Goal: Task Accomplishment & Management: Check status

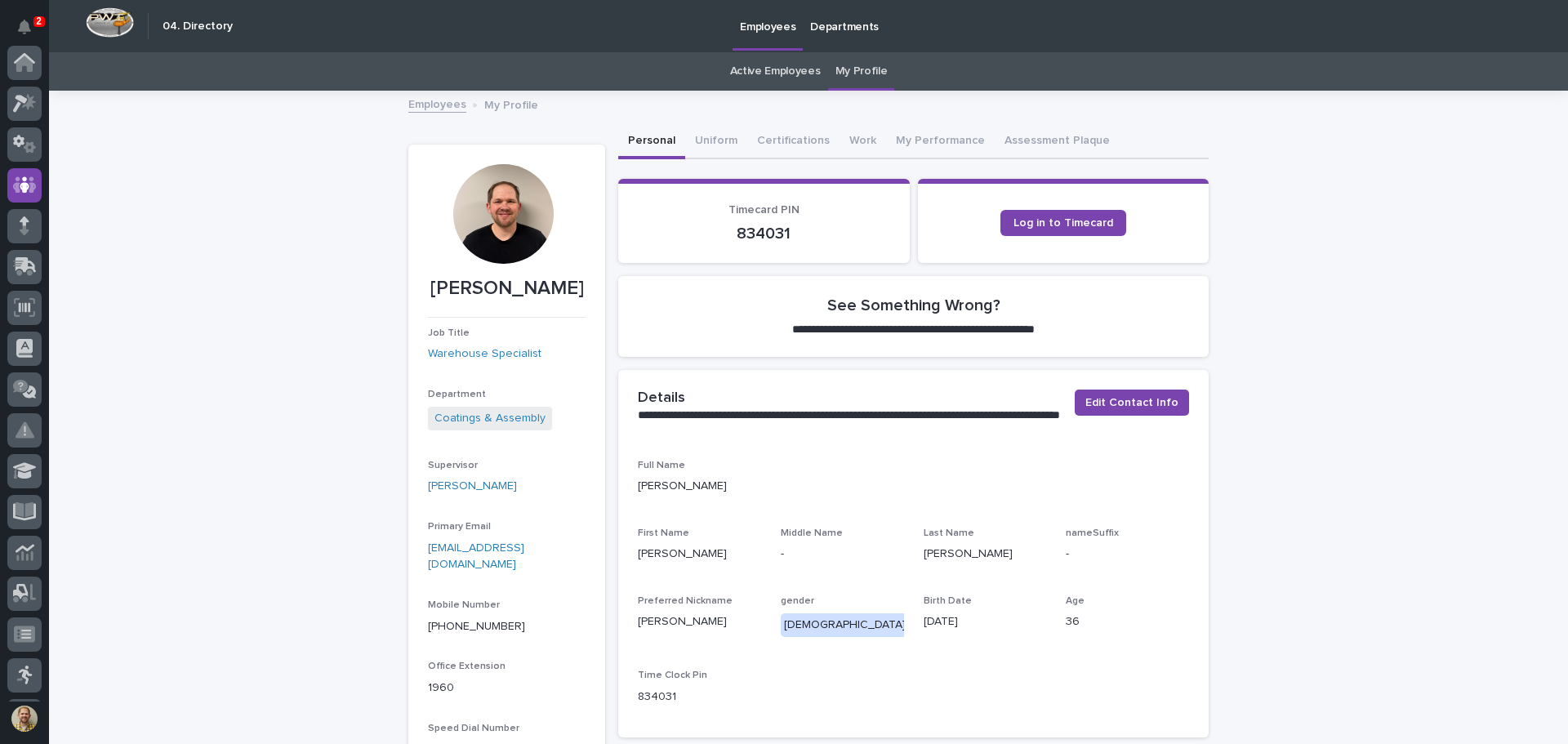
scroll to position [123, 0]
click at [16, 20] on button "Notifications" at bounding box center [23, 26] width 34 height 34
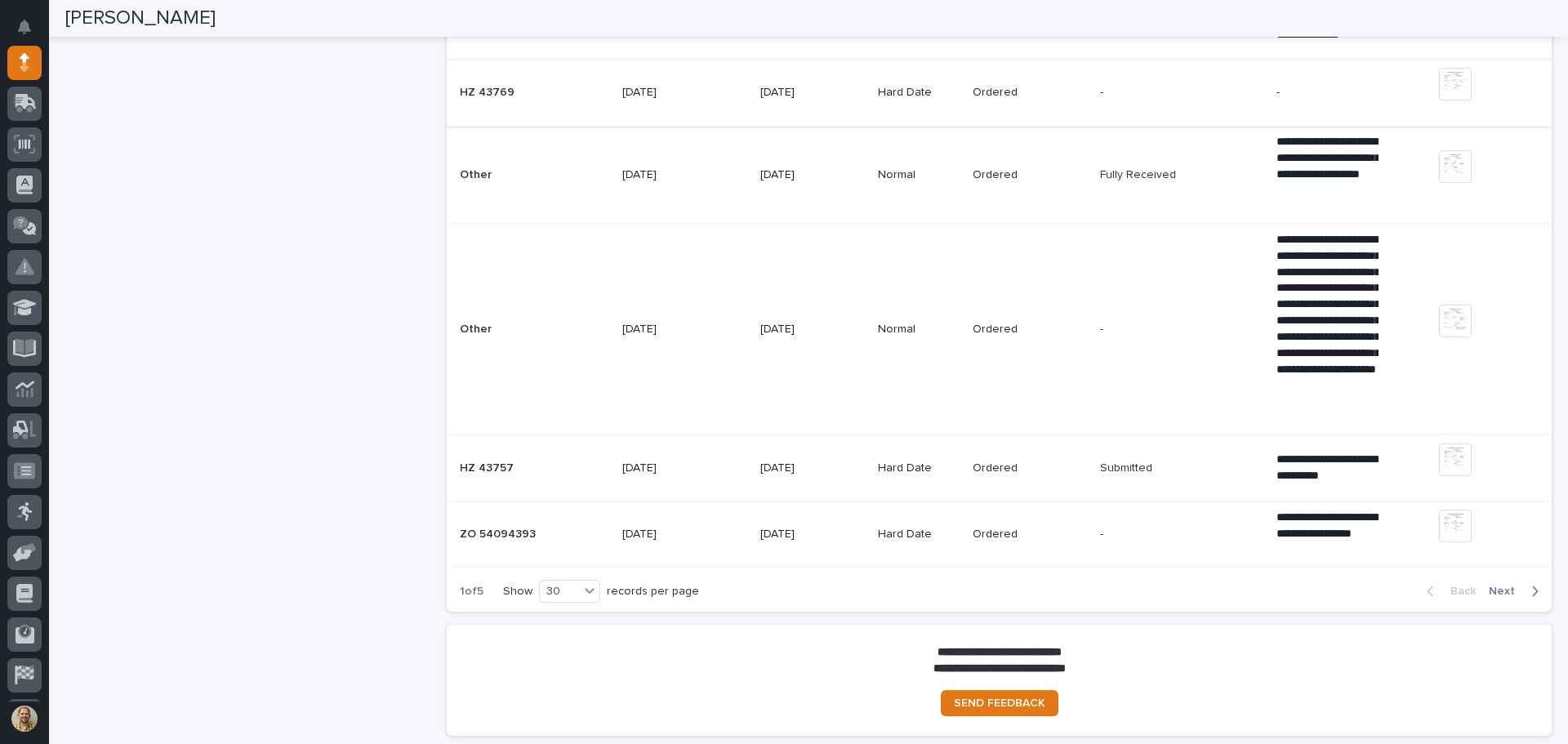
scroll to position [2910, 0]
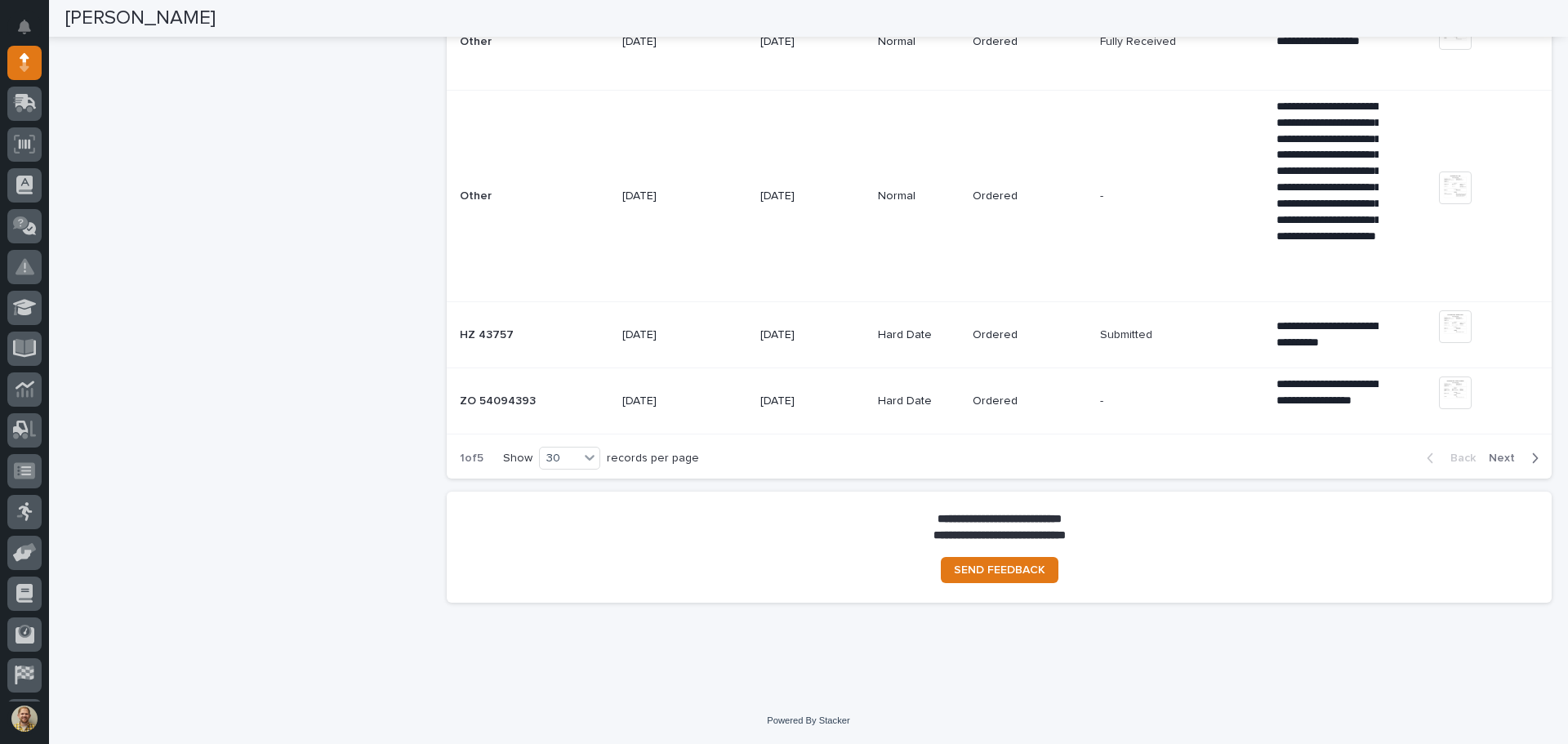
click at [1497, 462] on span "Next" at bounding box center [1506, 458] width 36 height 15
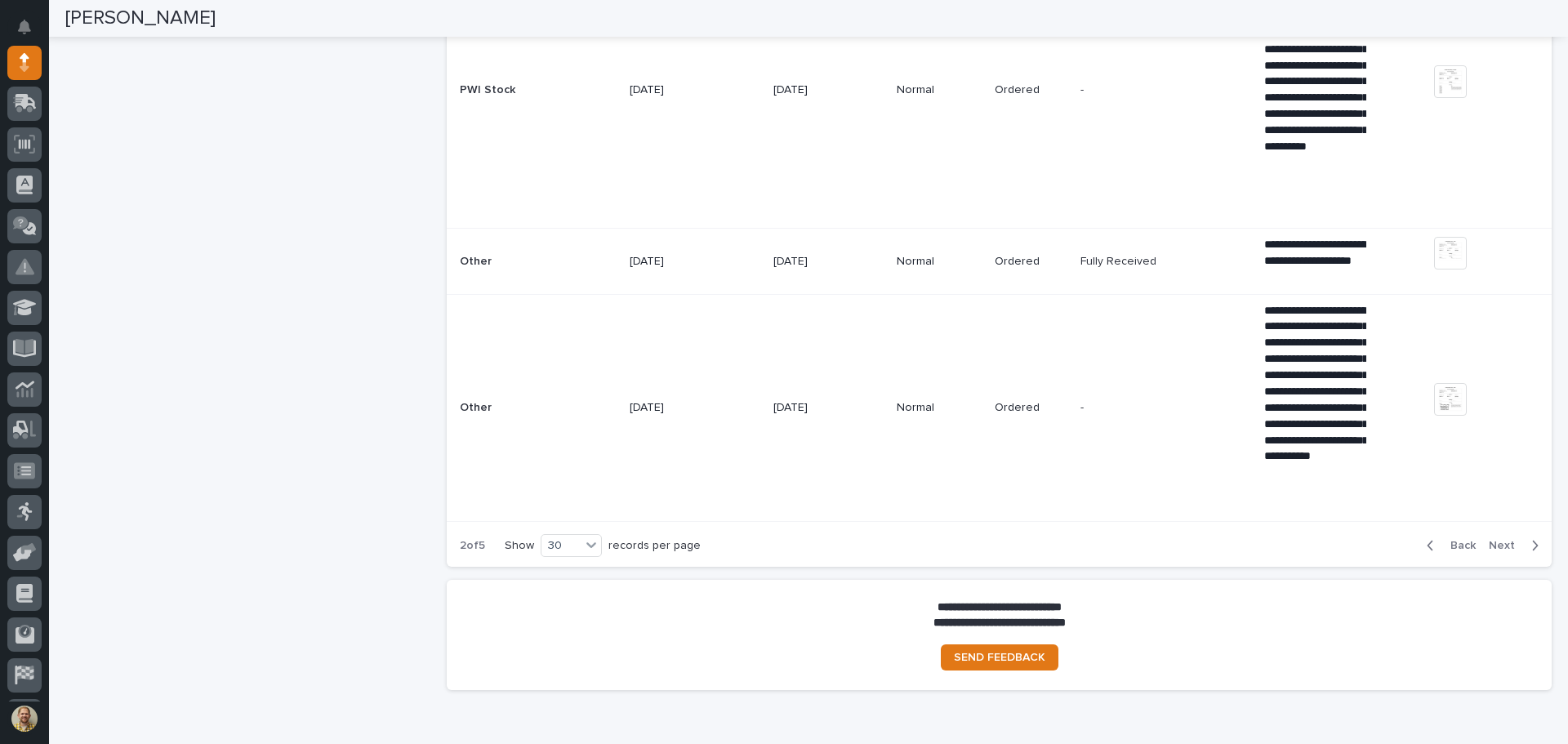
scroll to position [4053, 0]
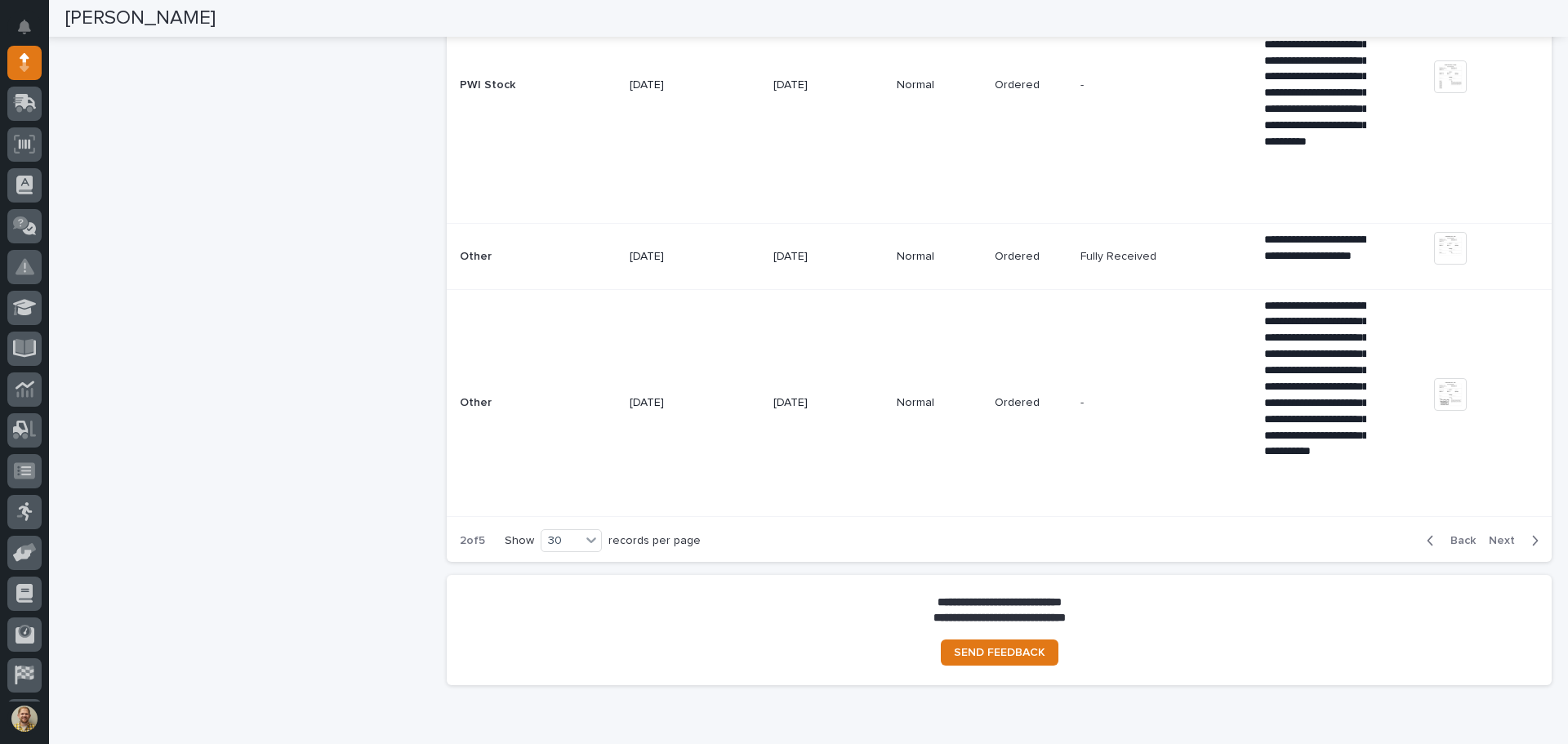
click at [1506, 543] on span "Next" at bounding box center [1506, 541] width 36 height 15
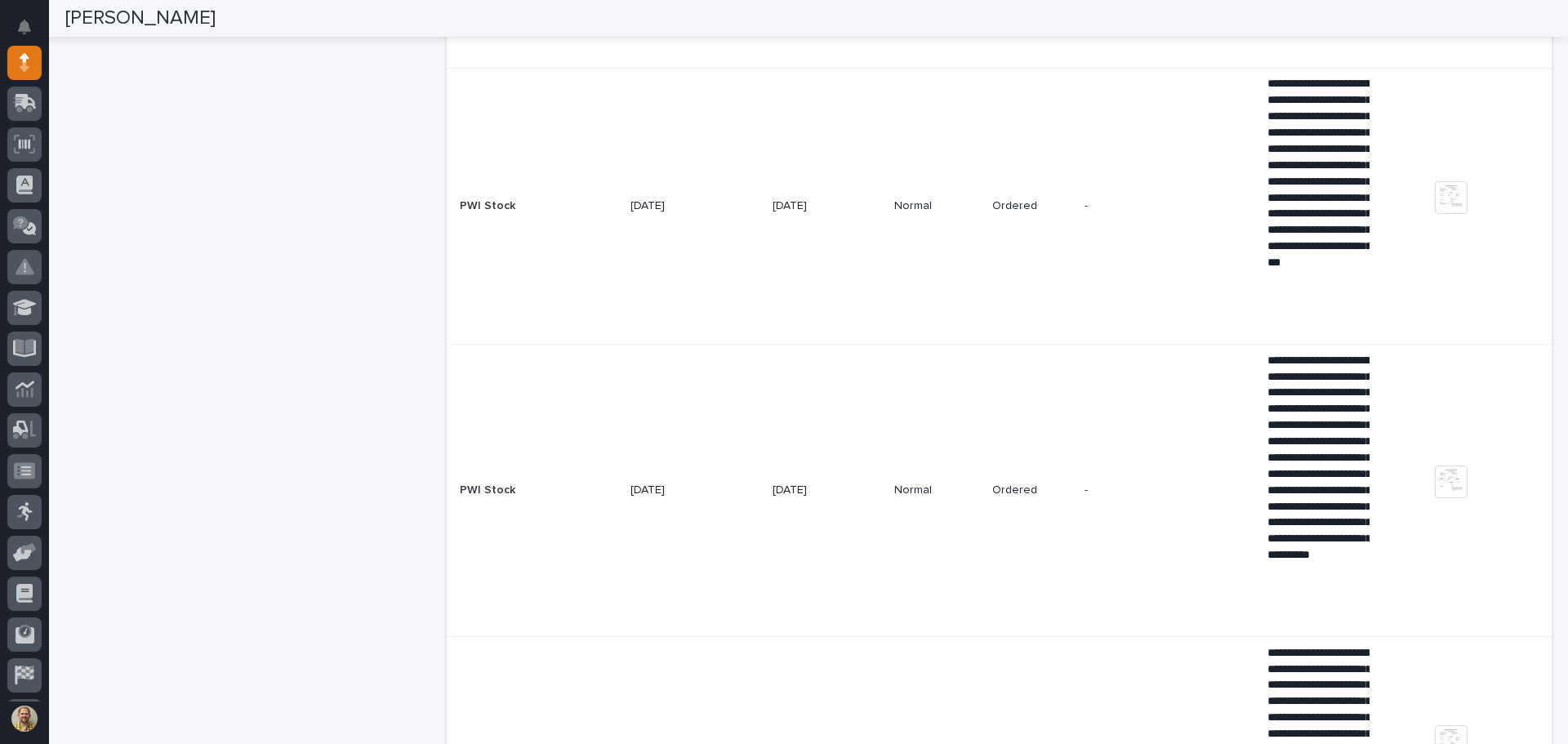
scroll to position [1011, 0]
drag, startPoint x: 1443, startPoint y: 494, endPoint x: 1459, endPoint y: 560, distance: 67.9
click at [1459, 560] on td "+ 0 This file cannot be opened Download File" at bounding box center [1490, 492] width 123 height 292
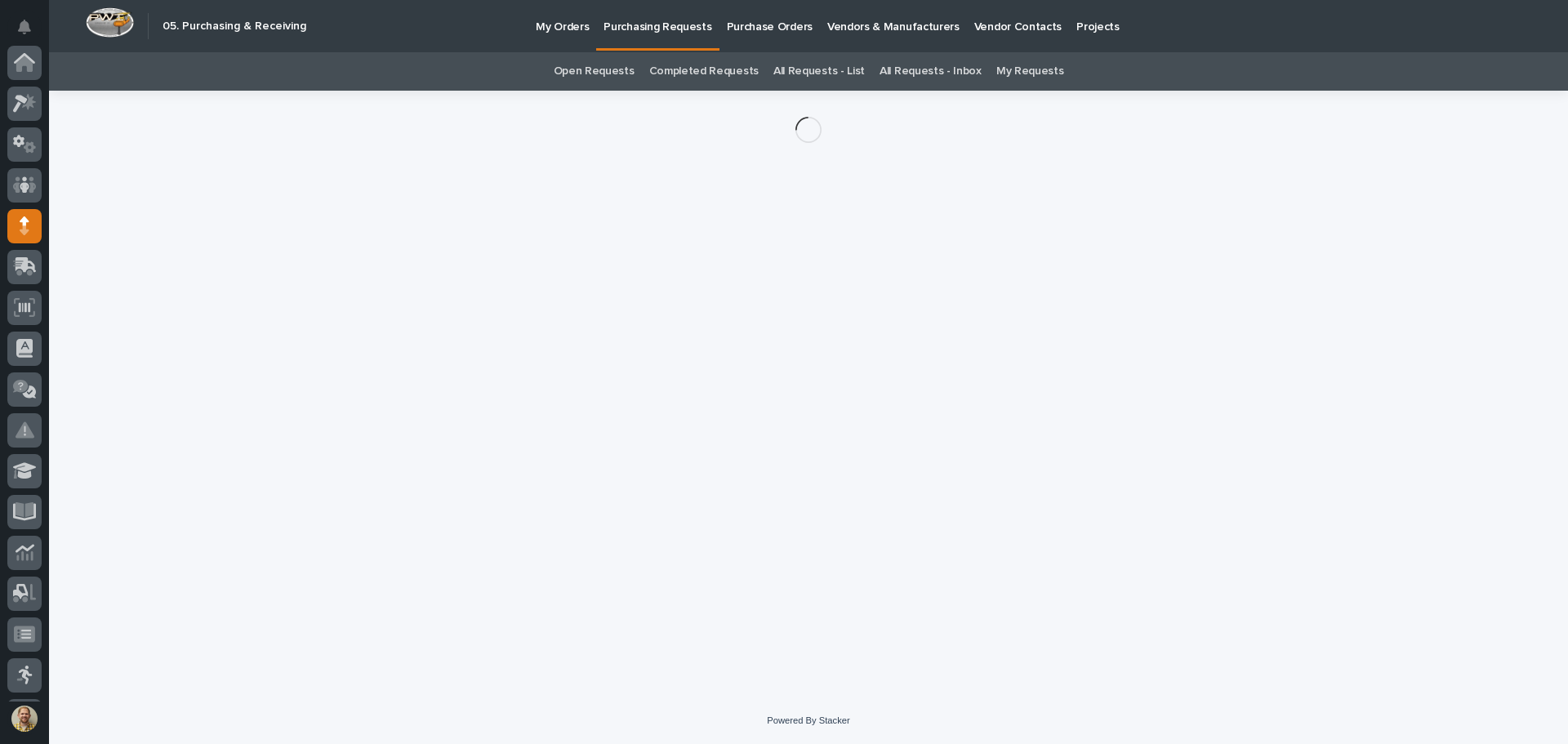
scroll to position [163, 0]
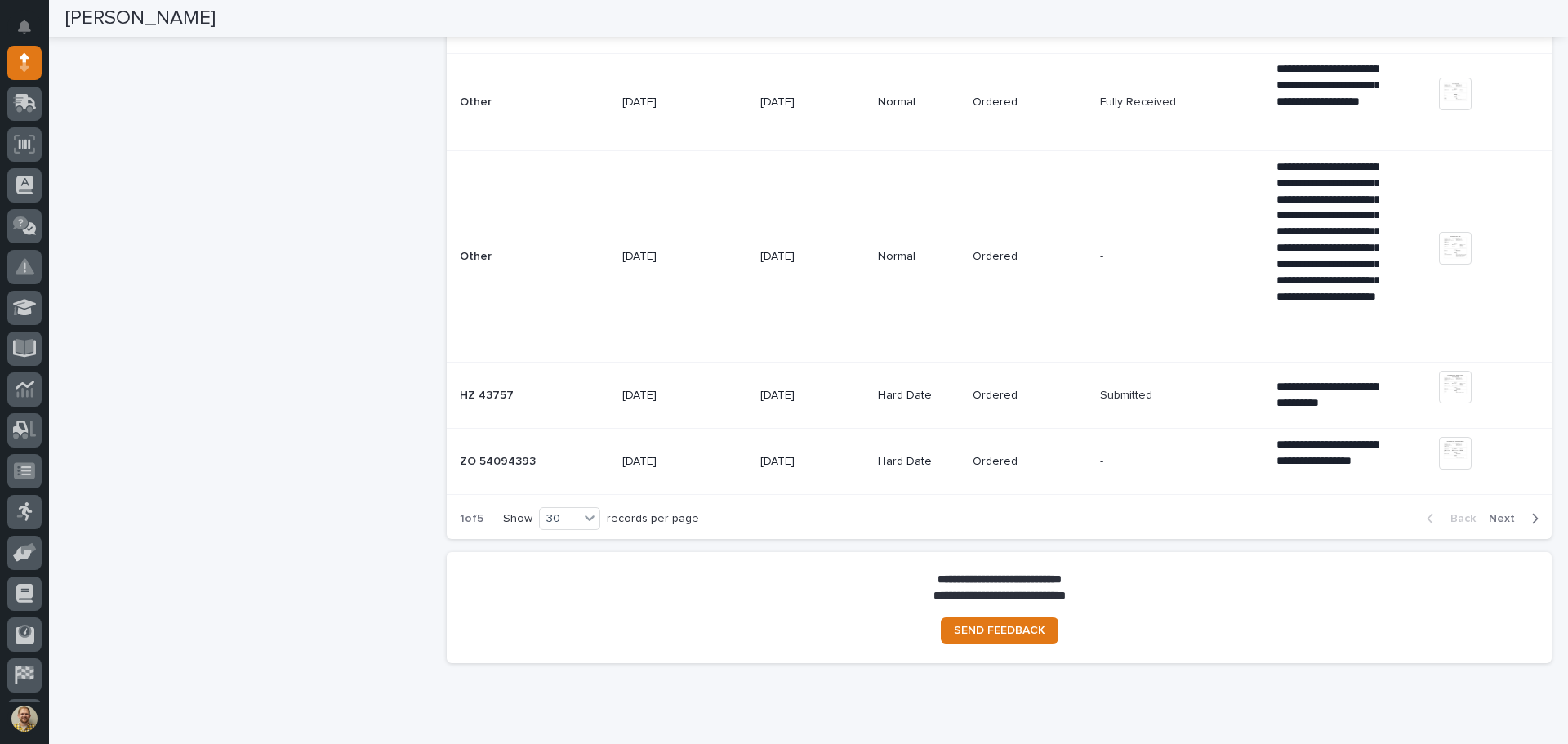
scroll to position [2910, 0]
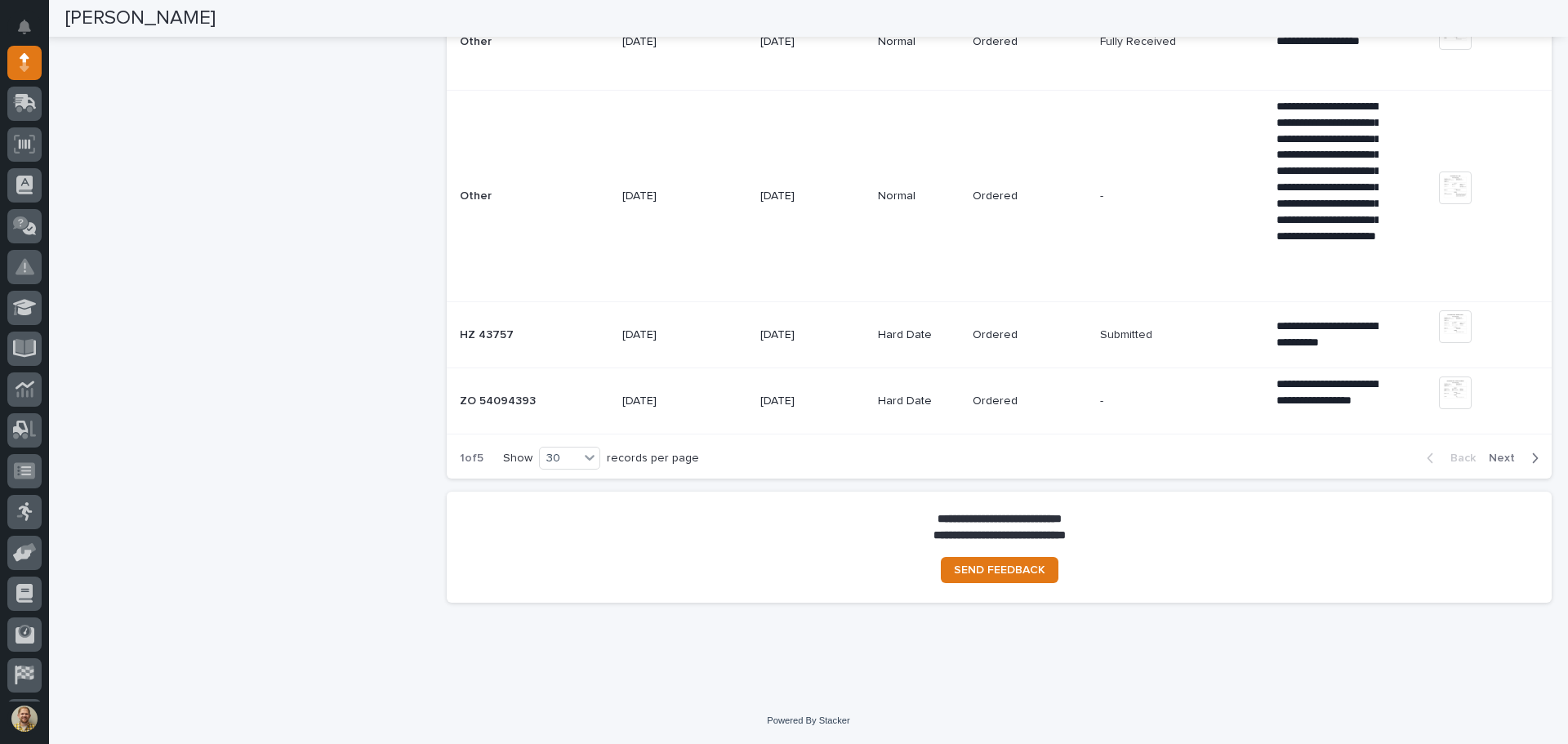
click at [1493, 460] on span "Next" at bounding box center [1506, 458] width 36 height 15
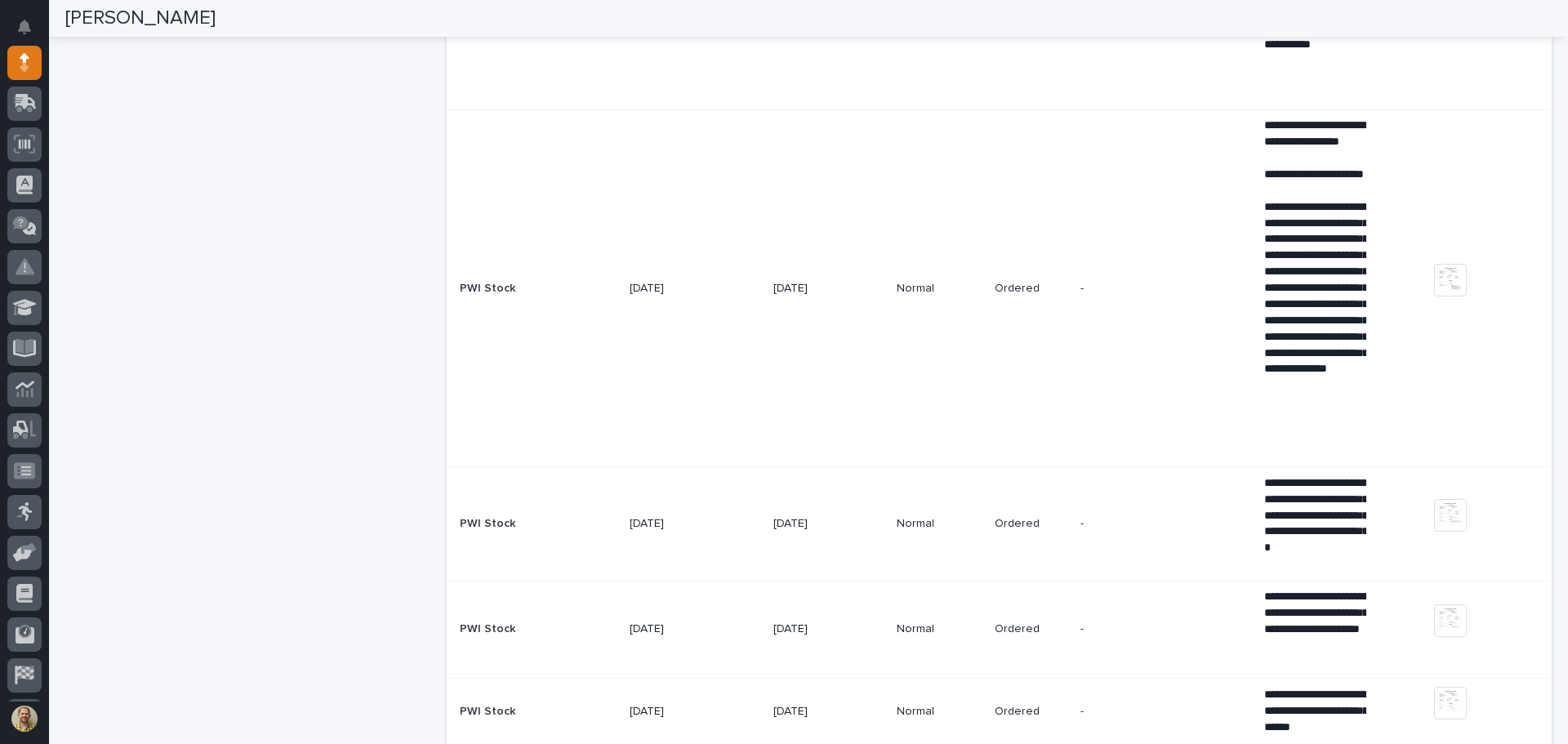
click at [1493, 460] on td "+ 0 This file cannot be opened Download File" at bounding box center [1489, 288] width 124 height 357
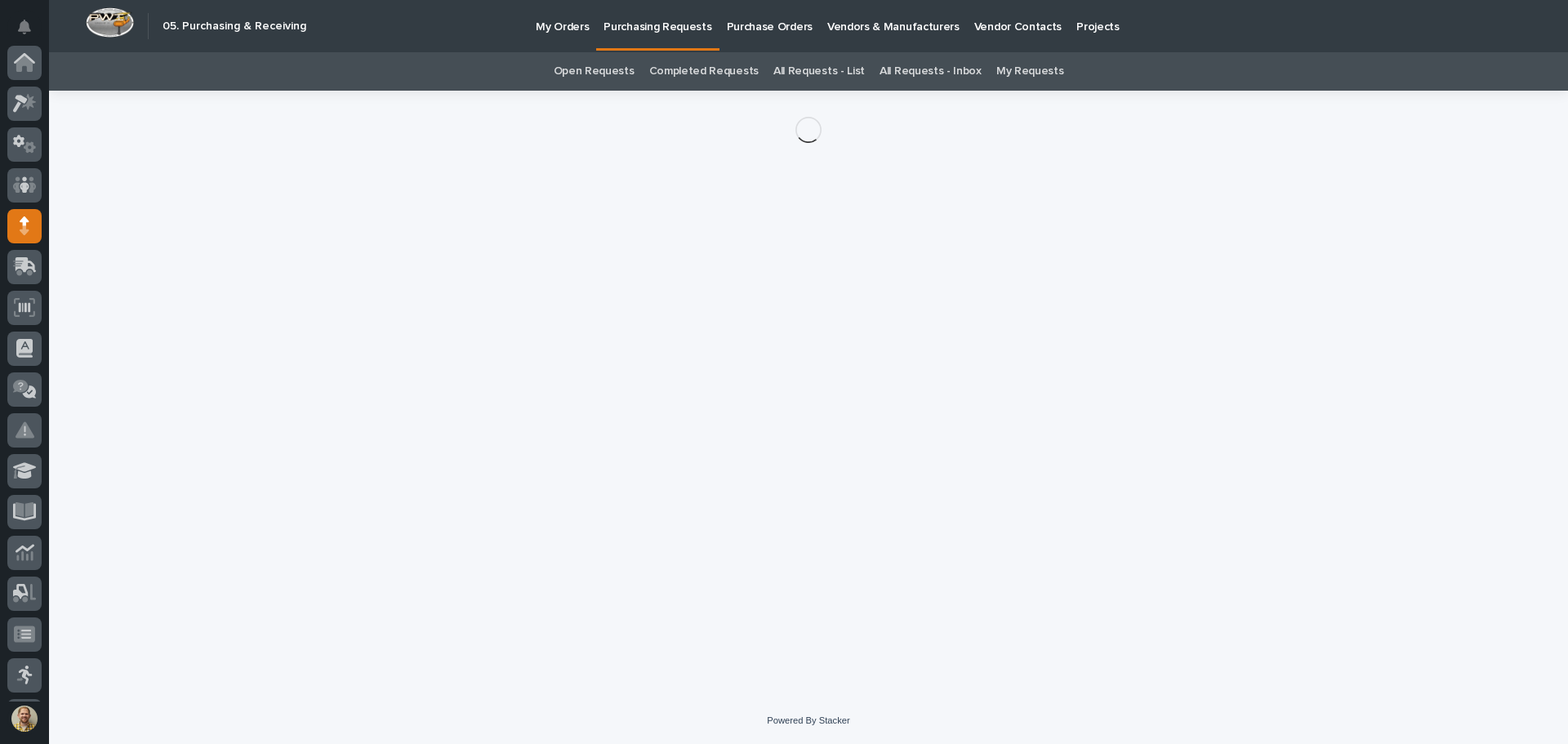
scroll to position [163, 0]
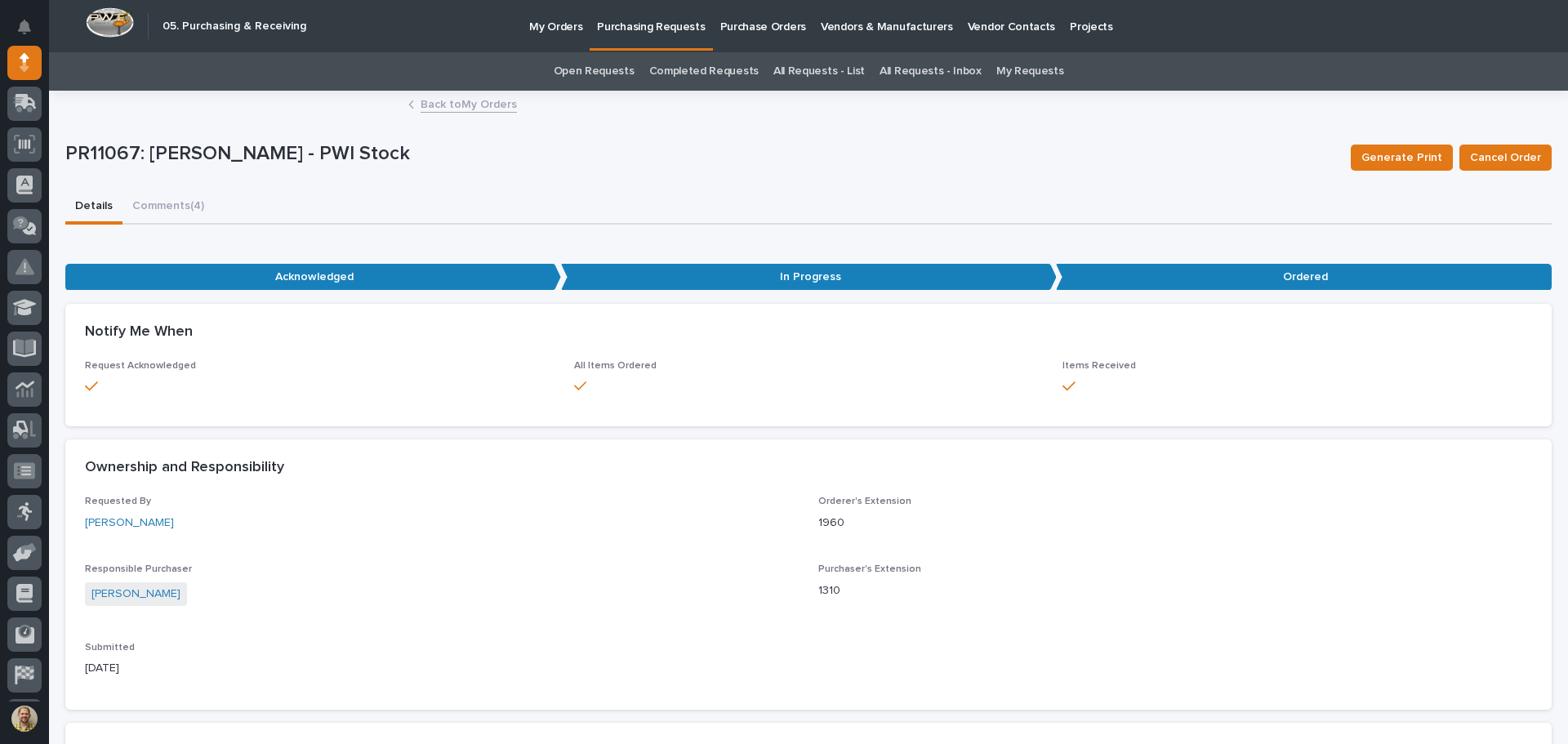
click at [476, 99] on link "Back to My Orders" at bounding box center [468, 103] width 96 height 19
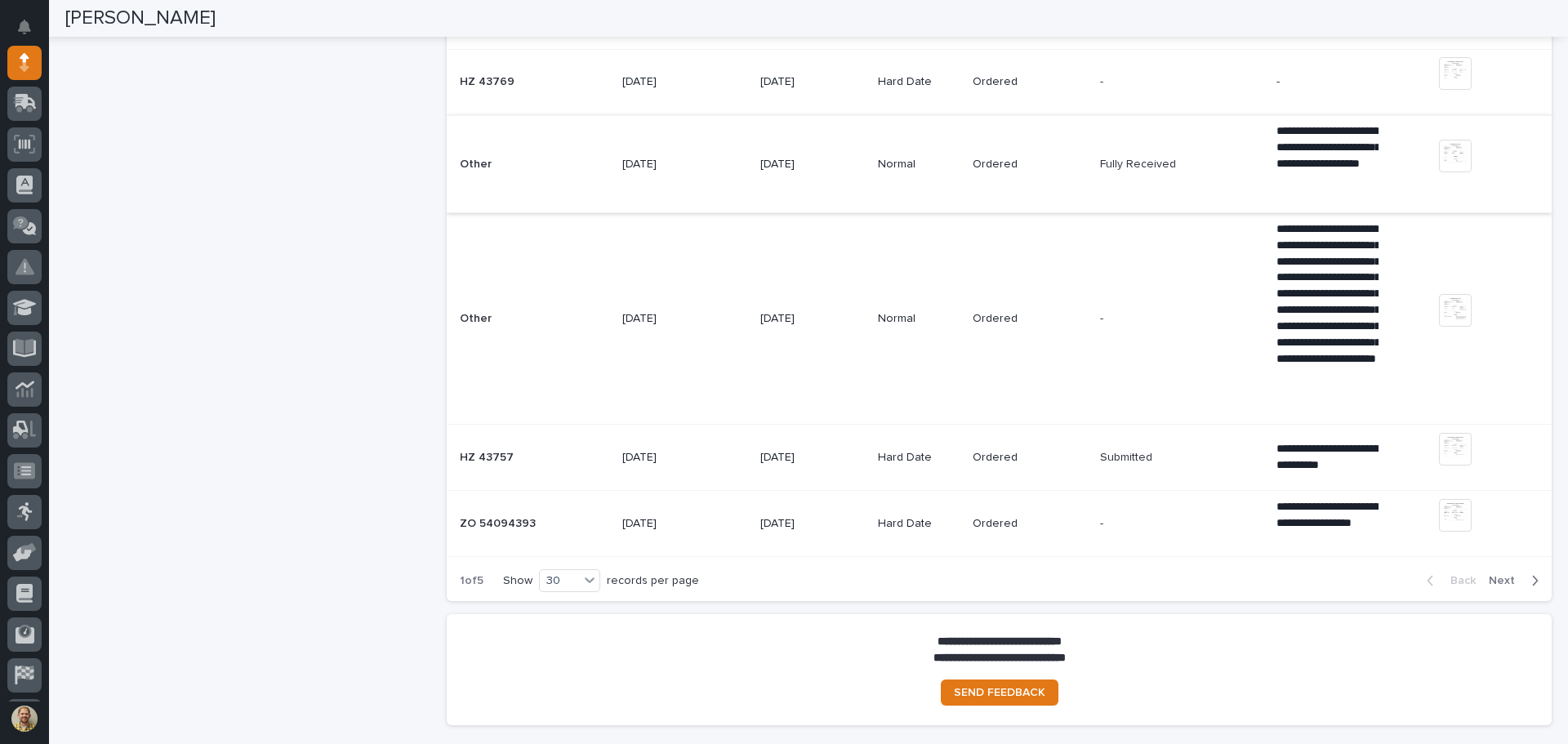
scroll to position [2859, 0]
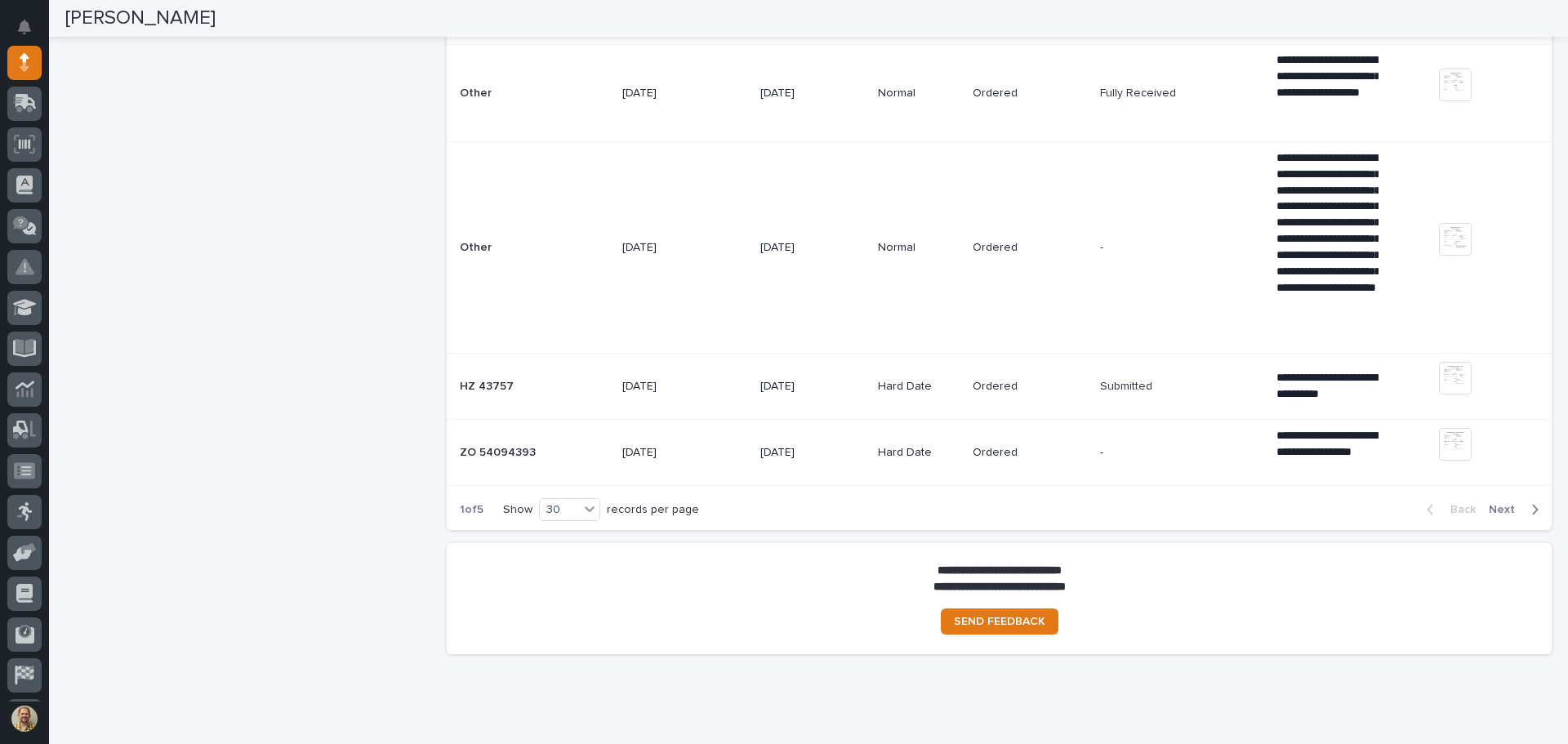
click at [1490, 508] on span "Next" at bounding box center [1506, 509] width 36 height 15
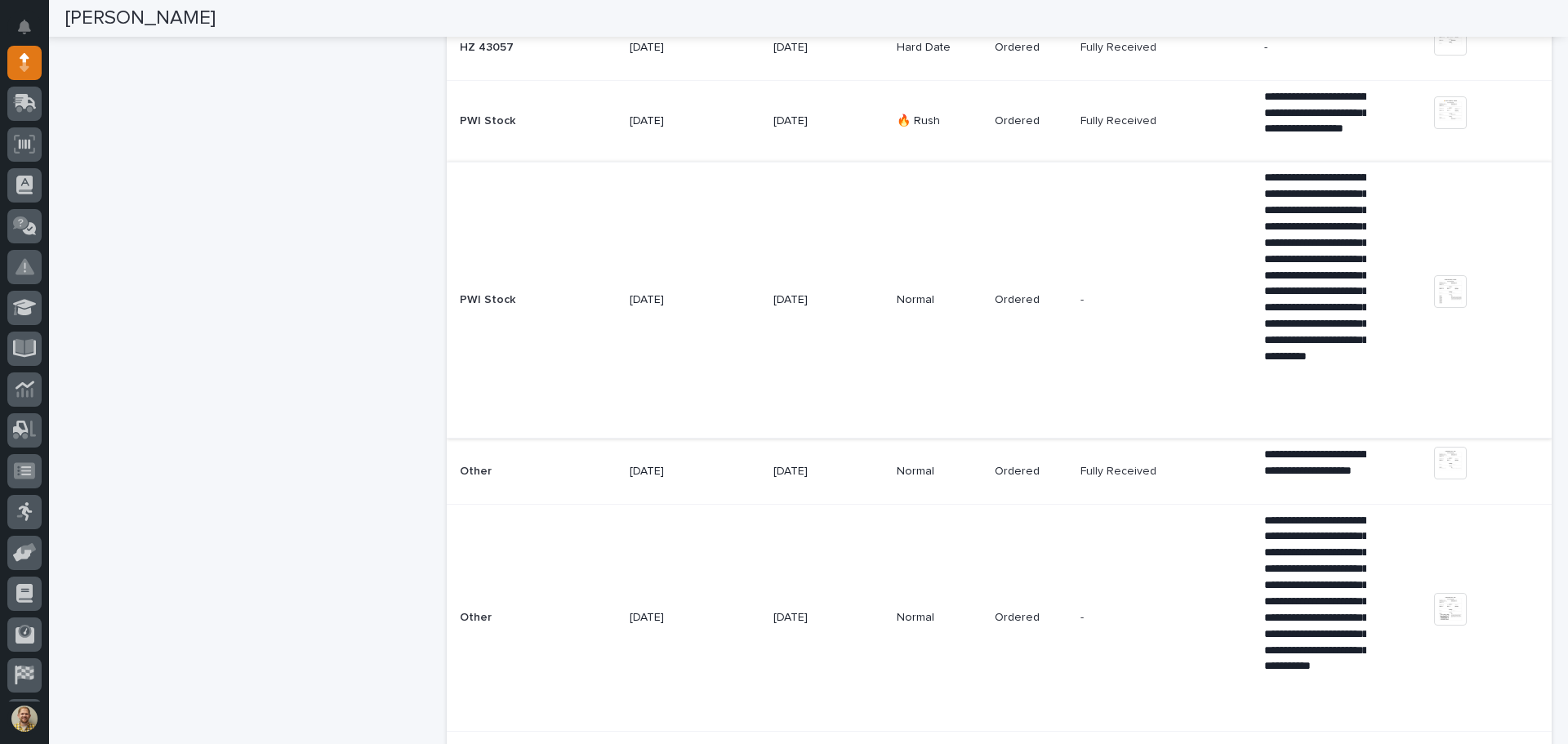
scroll to position [4002, 0]
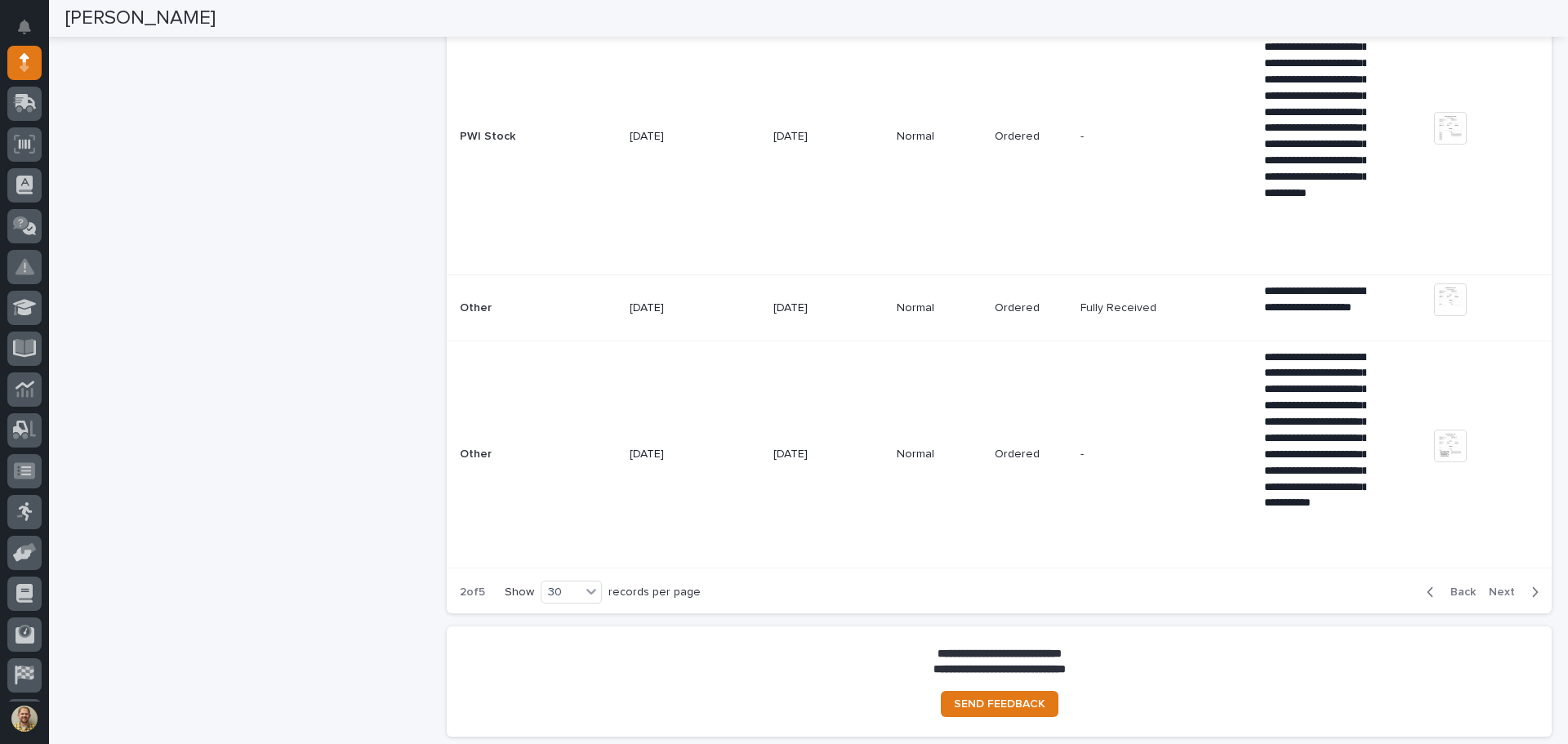
click at [1489, 597] on span "Next" at bounding box center [1506, 592] width 36 height 15
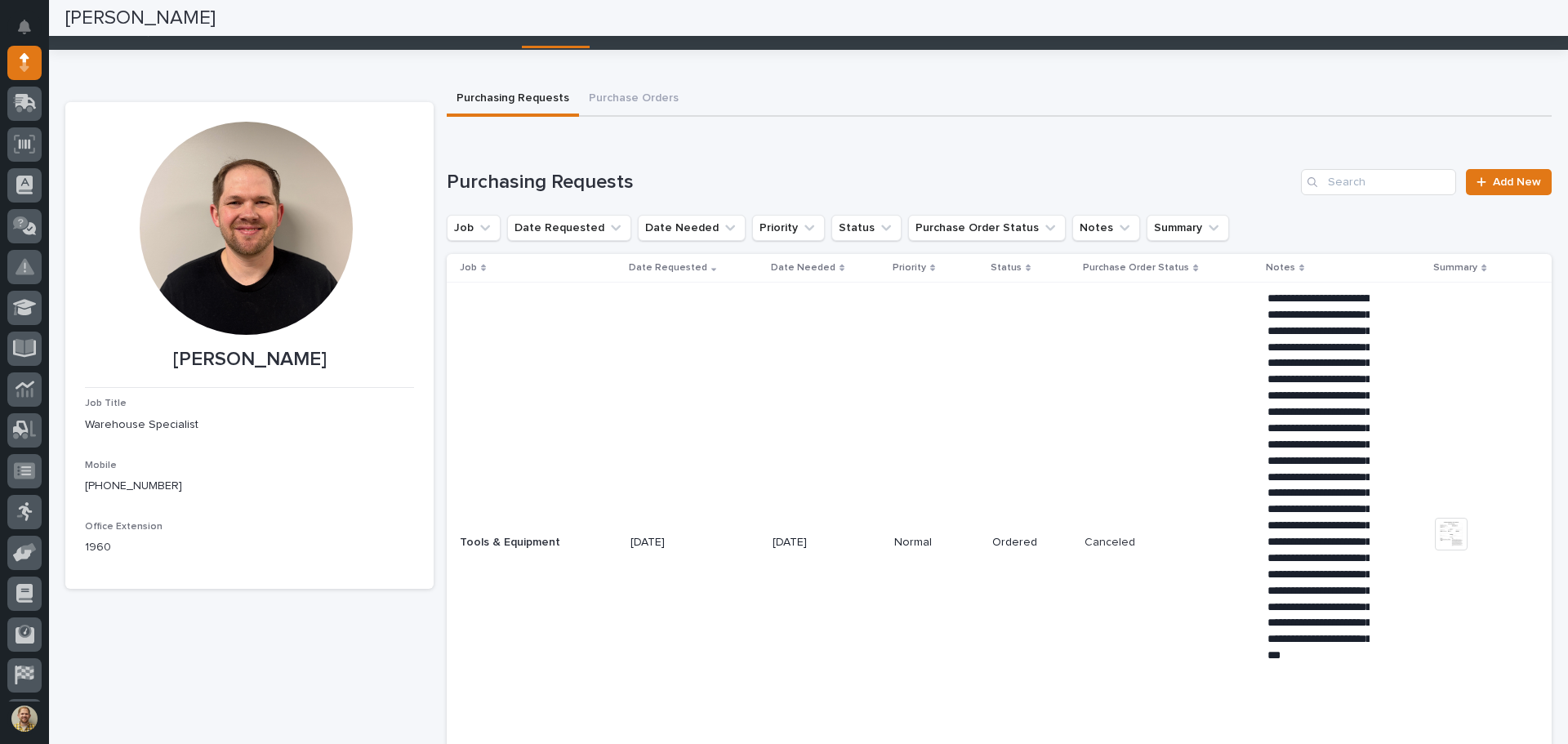
scroll to position [0, 0]
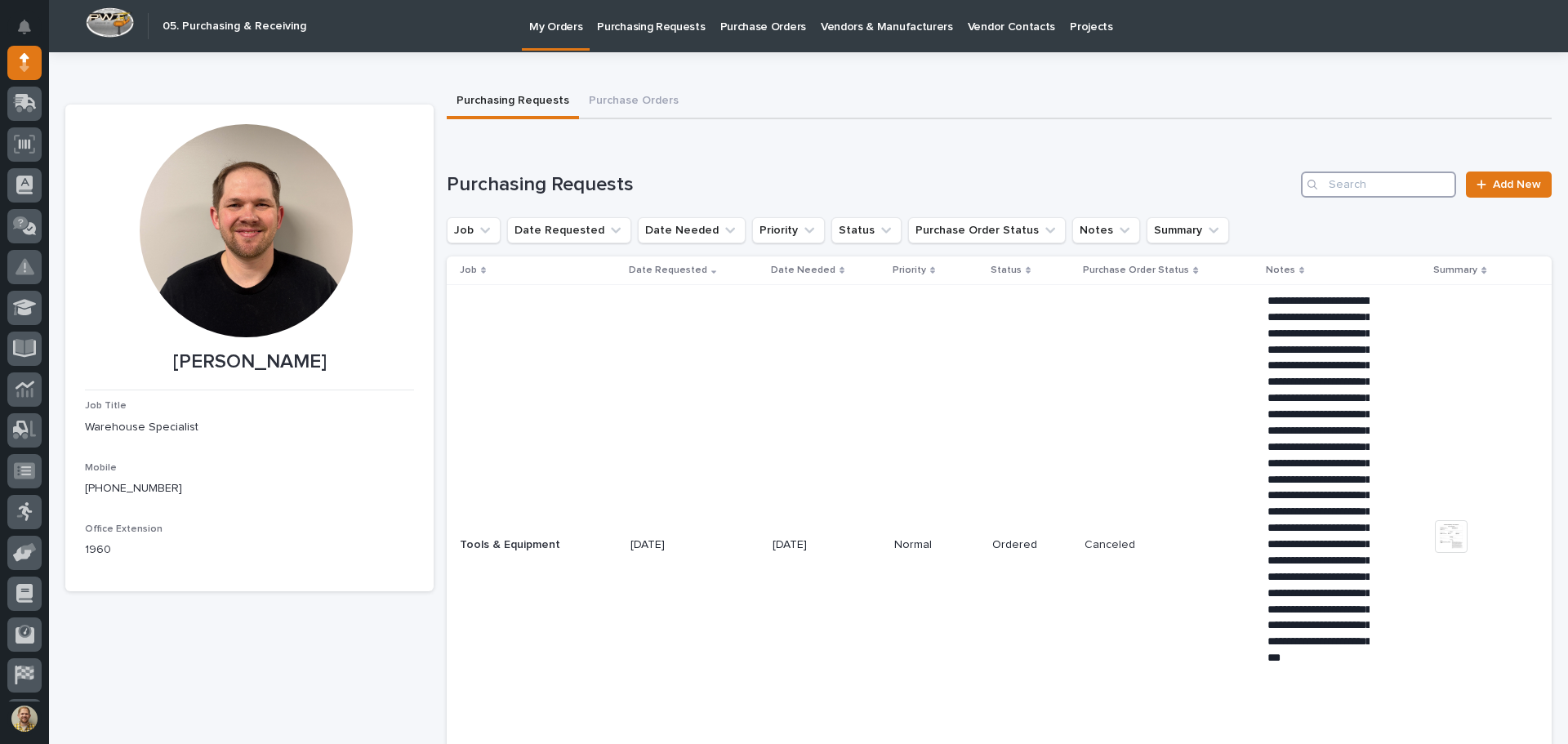
click at [1363, 192] on input "Search" at bounding box center [1379, 184] width 156 height 26
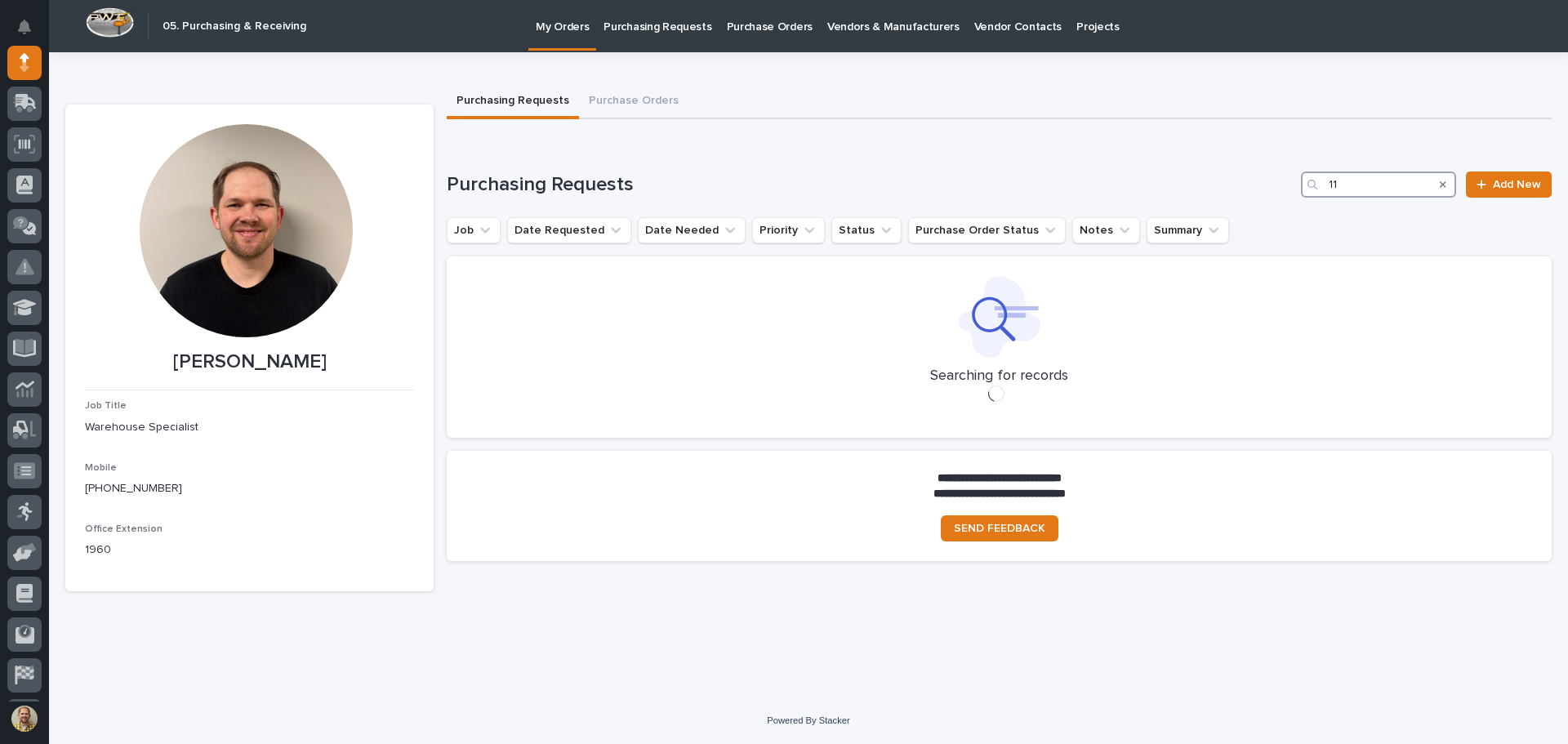
type input "1"
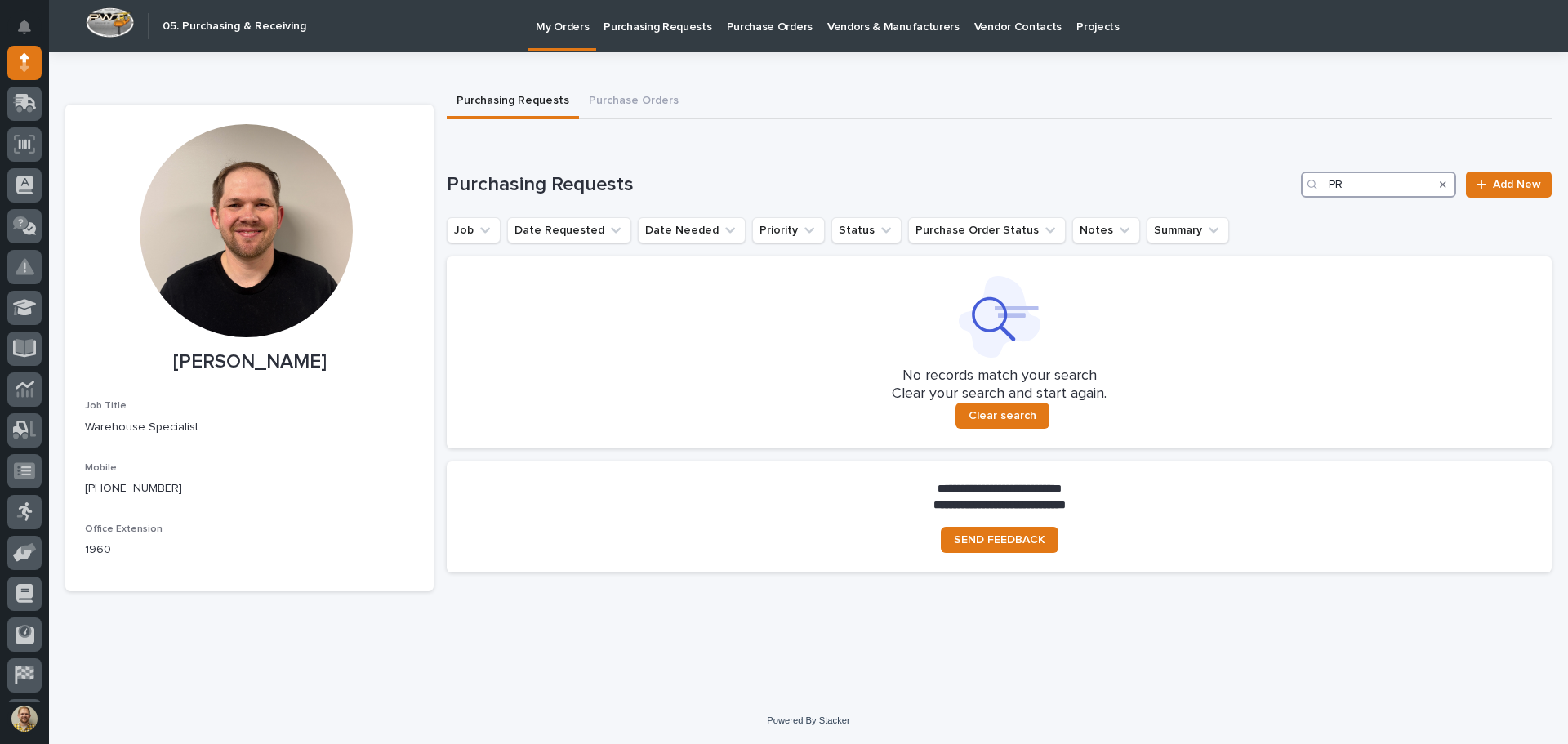
type input "P"
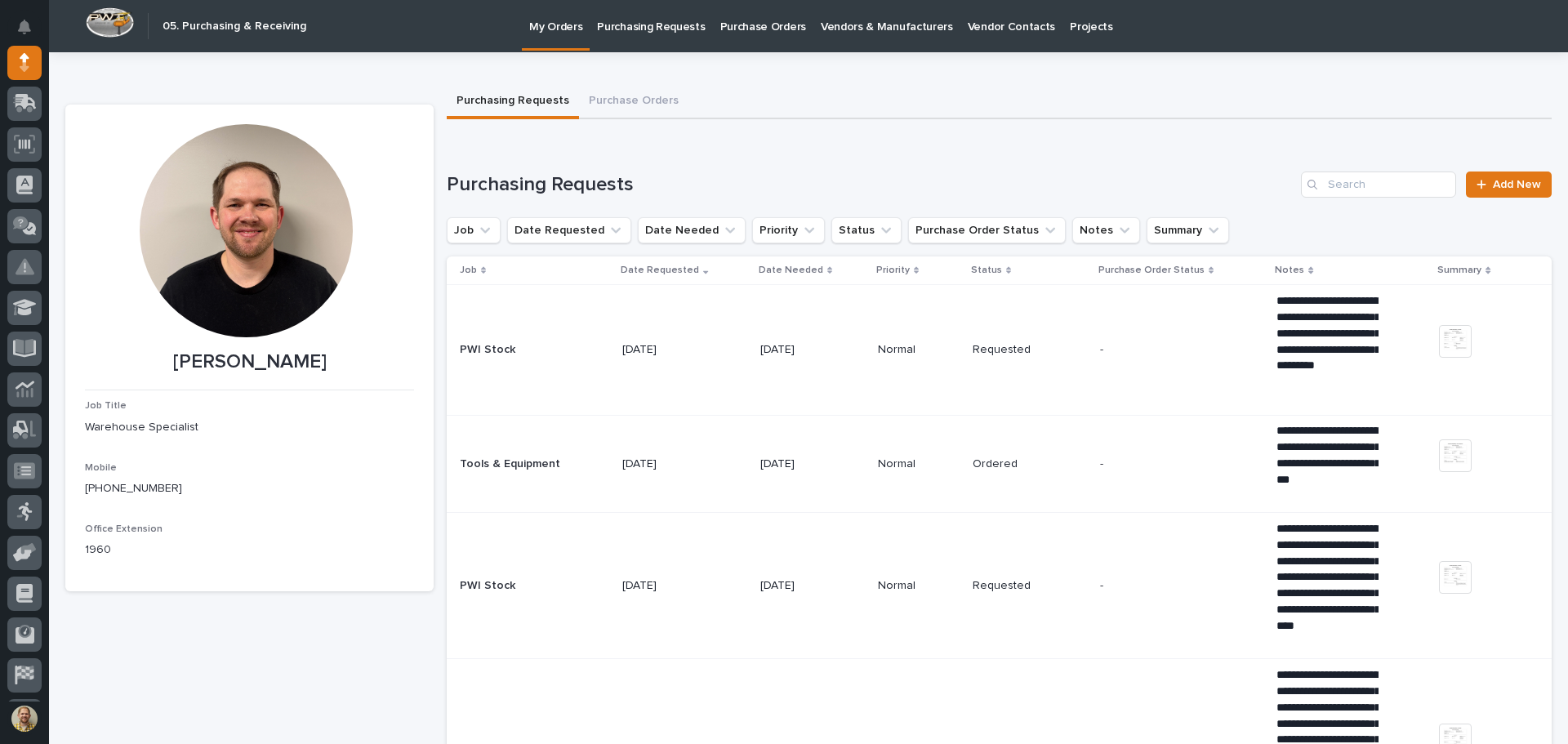
click at [665, 268] on p "Date Requested" at bounding box center [660, 270] width 78 height 18
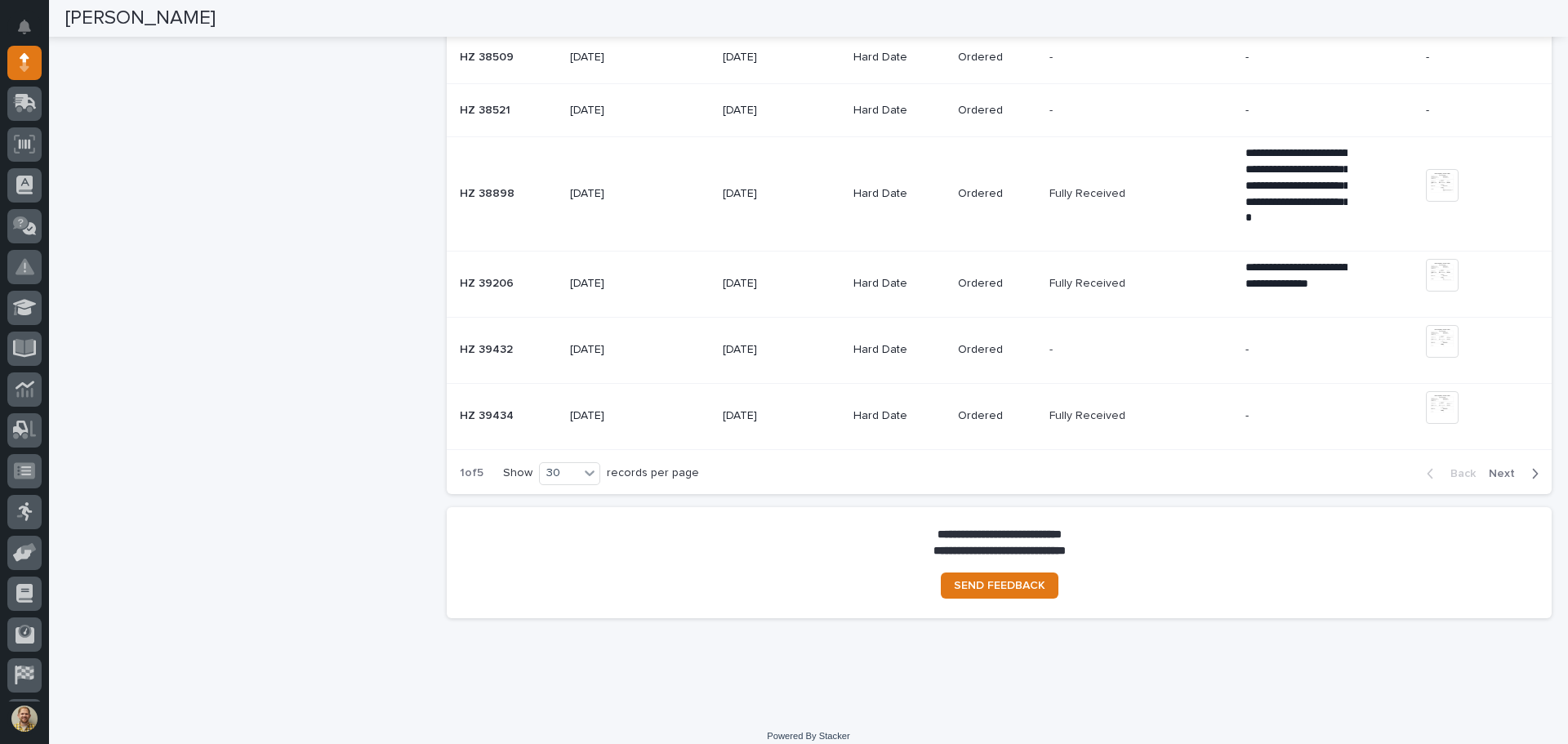
scroll to position [1600, 0]
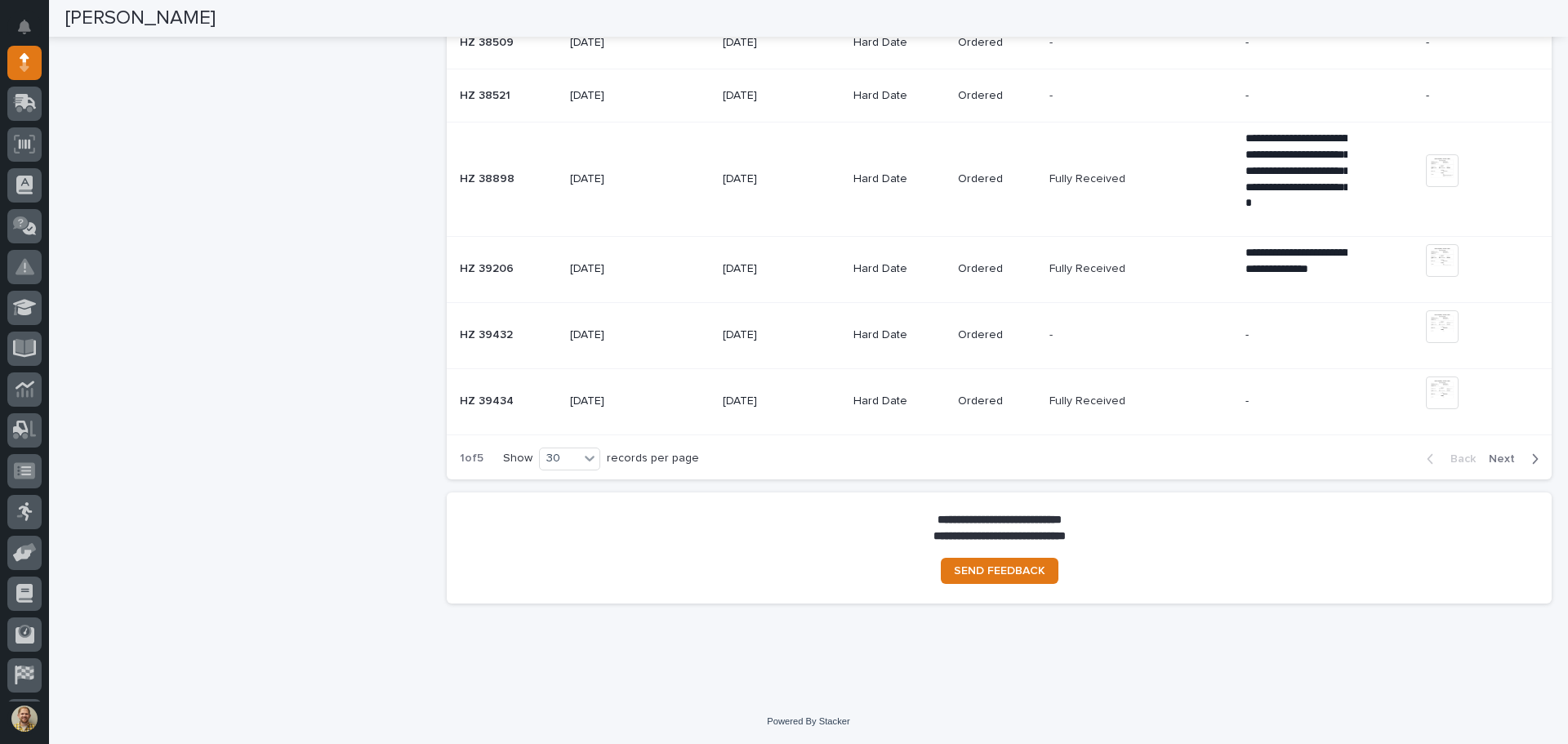
click at [1488, 451] on div "Back Next" at bounding box center [1482, 459] width 138 height 41
click at [1489, 459] on span "Next" at bounding box center [1506, 459] width 36 height 15
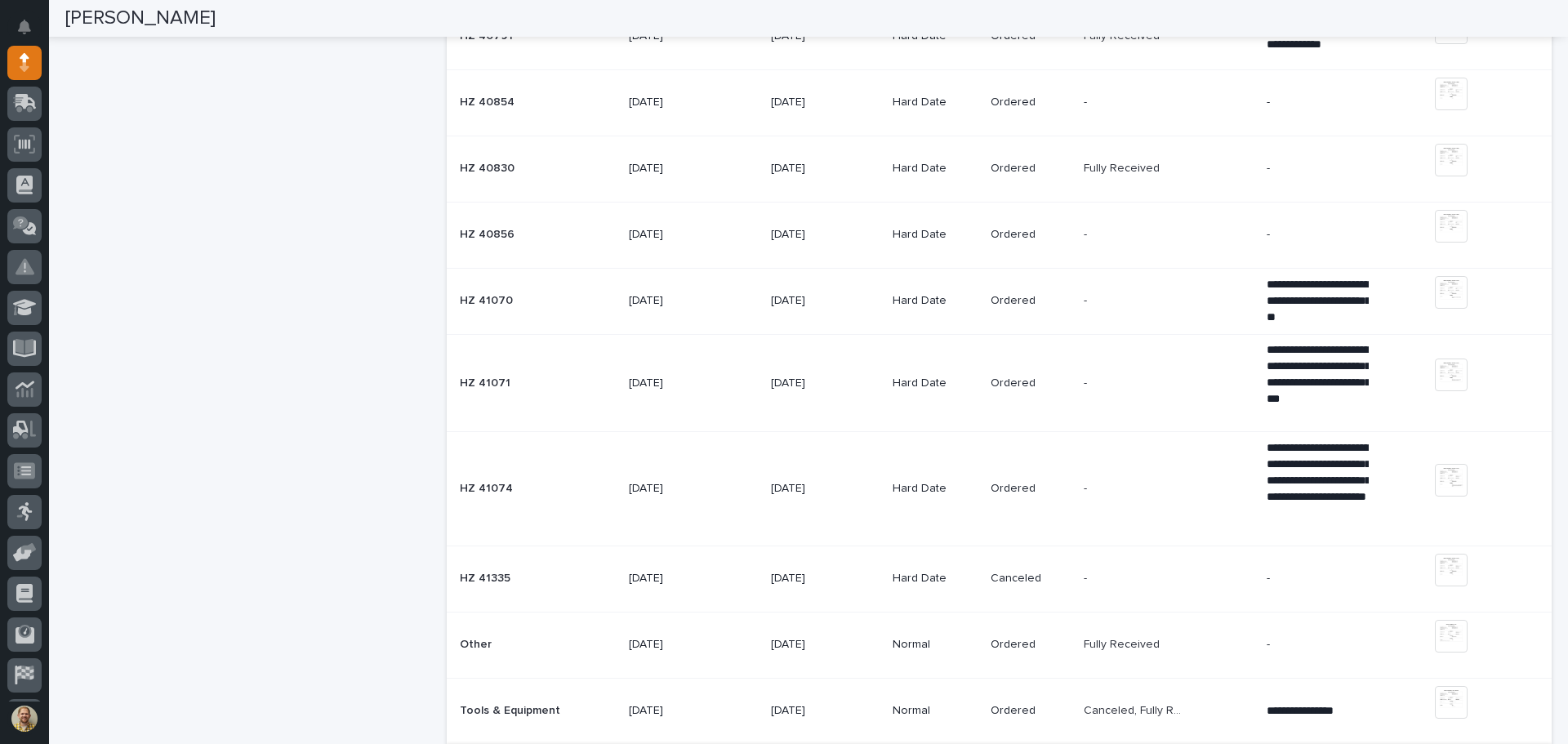
scroll to position [2009, 0]
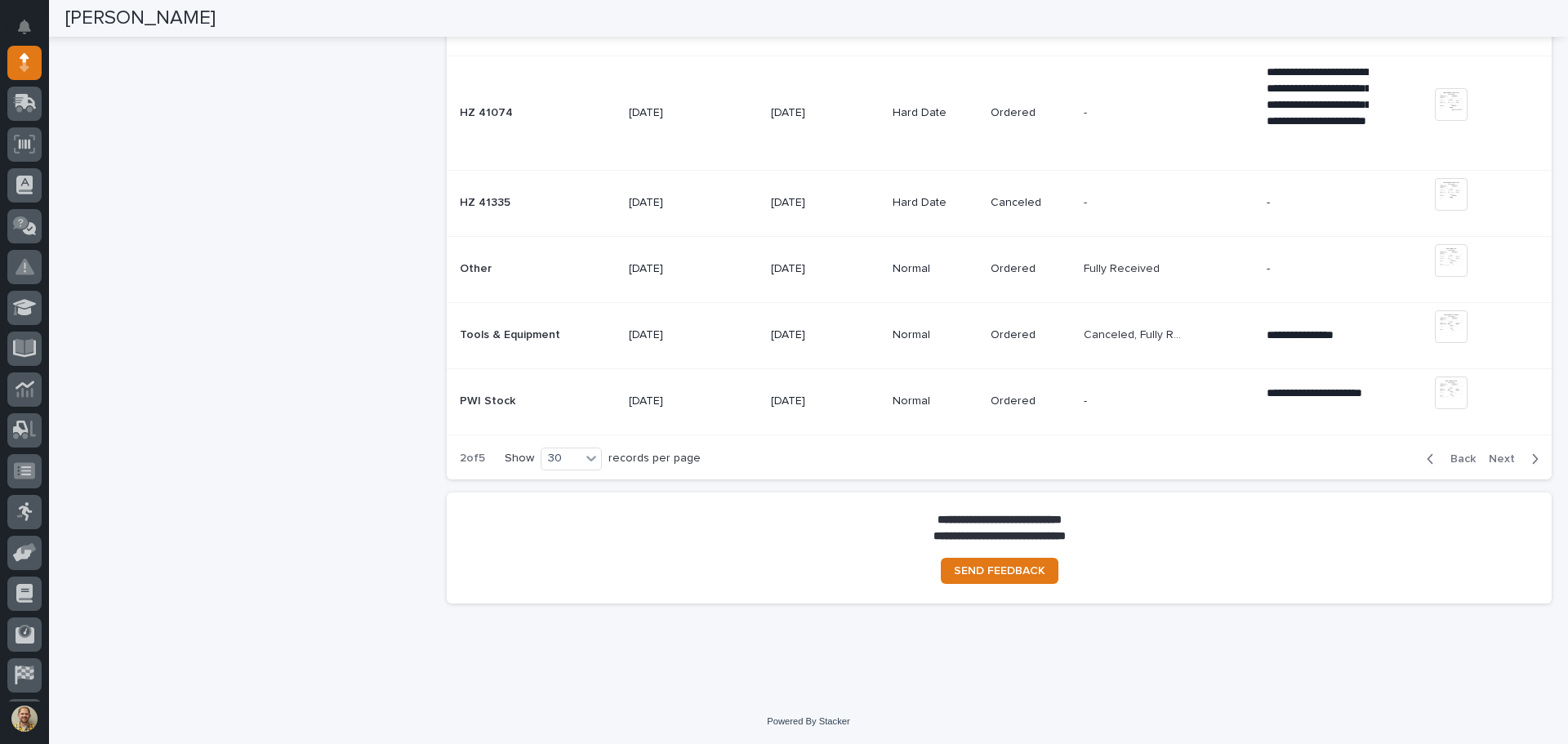
click at [1489, 455] on span "Next" at bounding box center [1506, 459] width 36 height 15
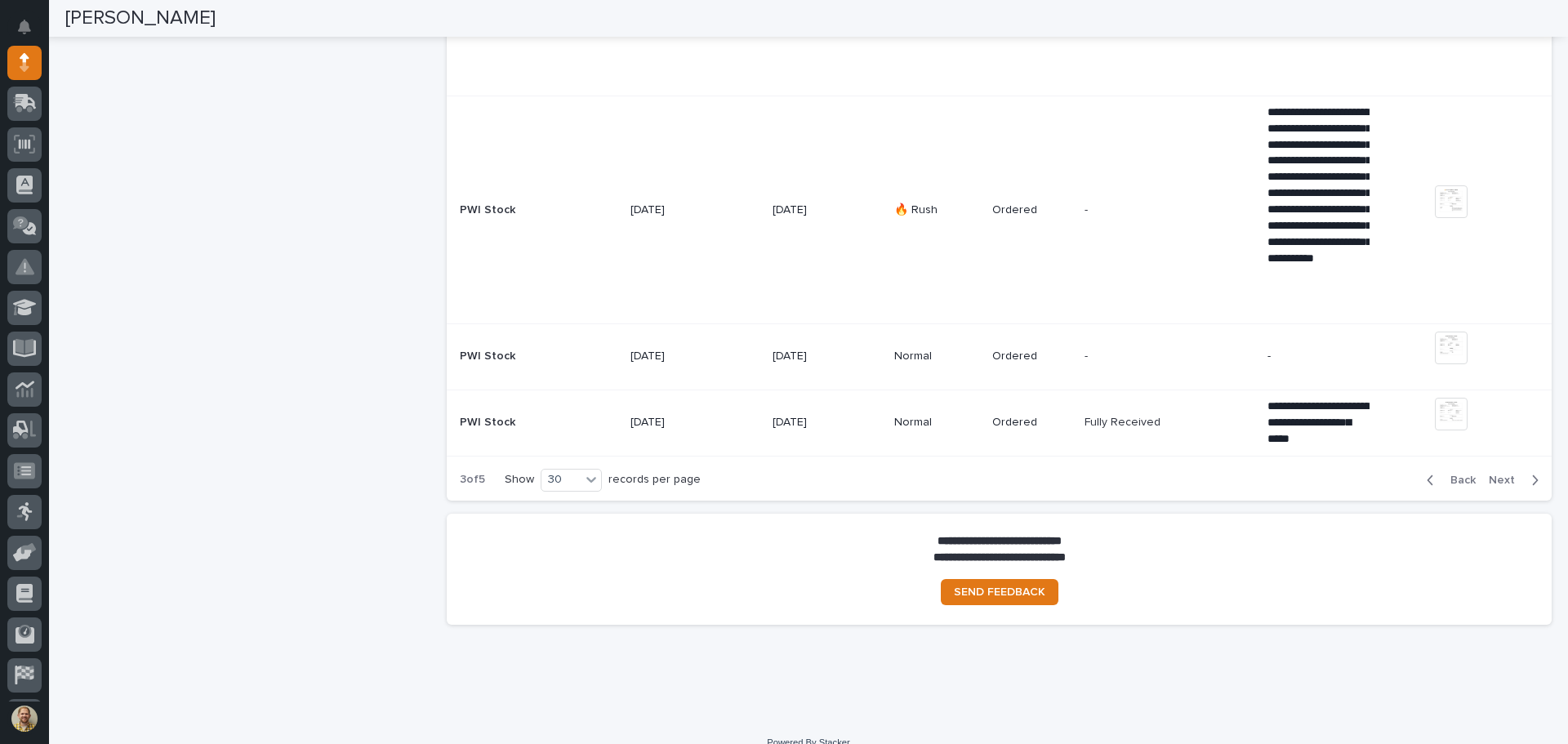
scroll to position [4463, 0]
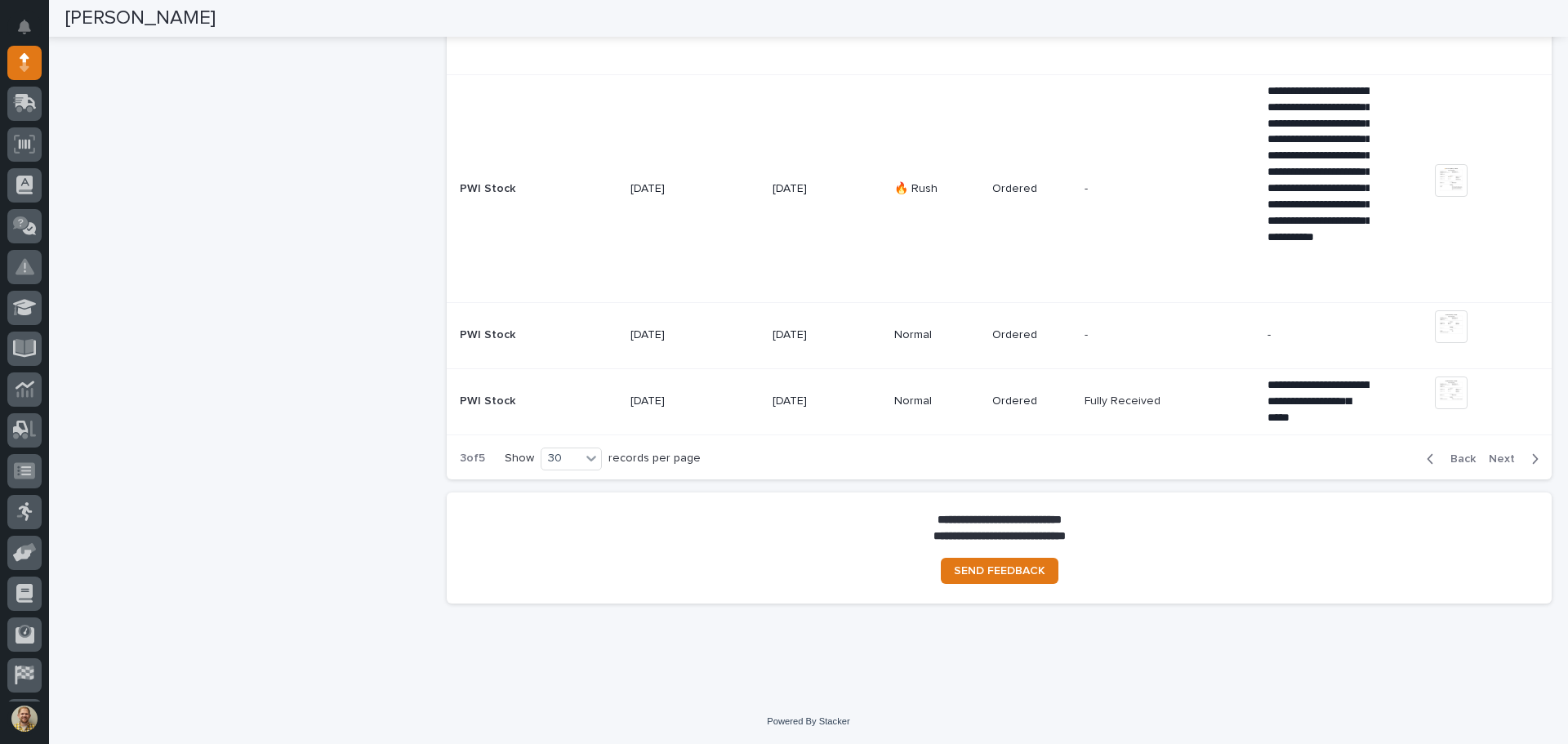
click at [1496, 460] on span "Next" at bounding box center [1506, 459] width 36 height 15
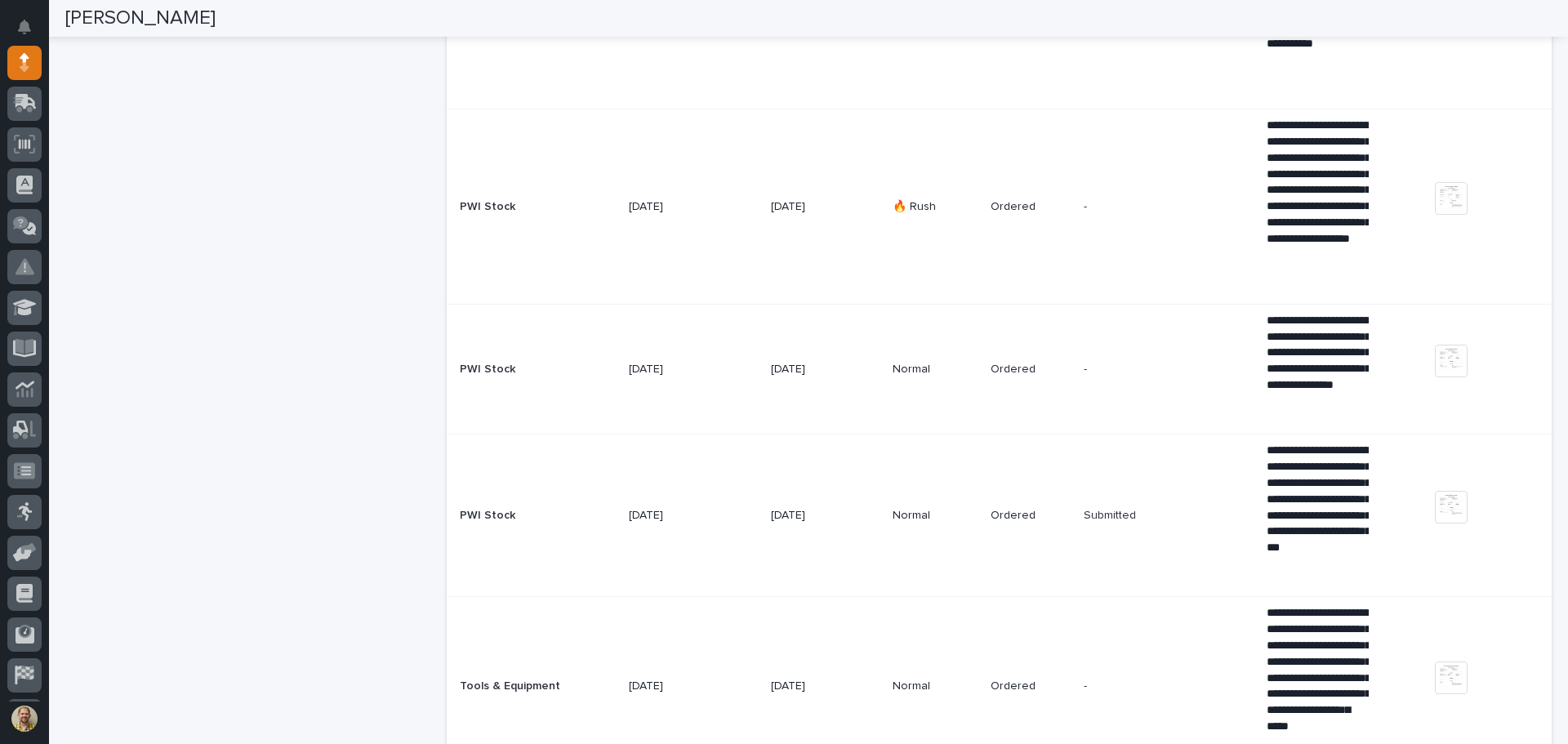
scroll to position [601, 0]
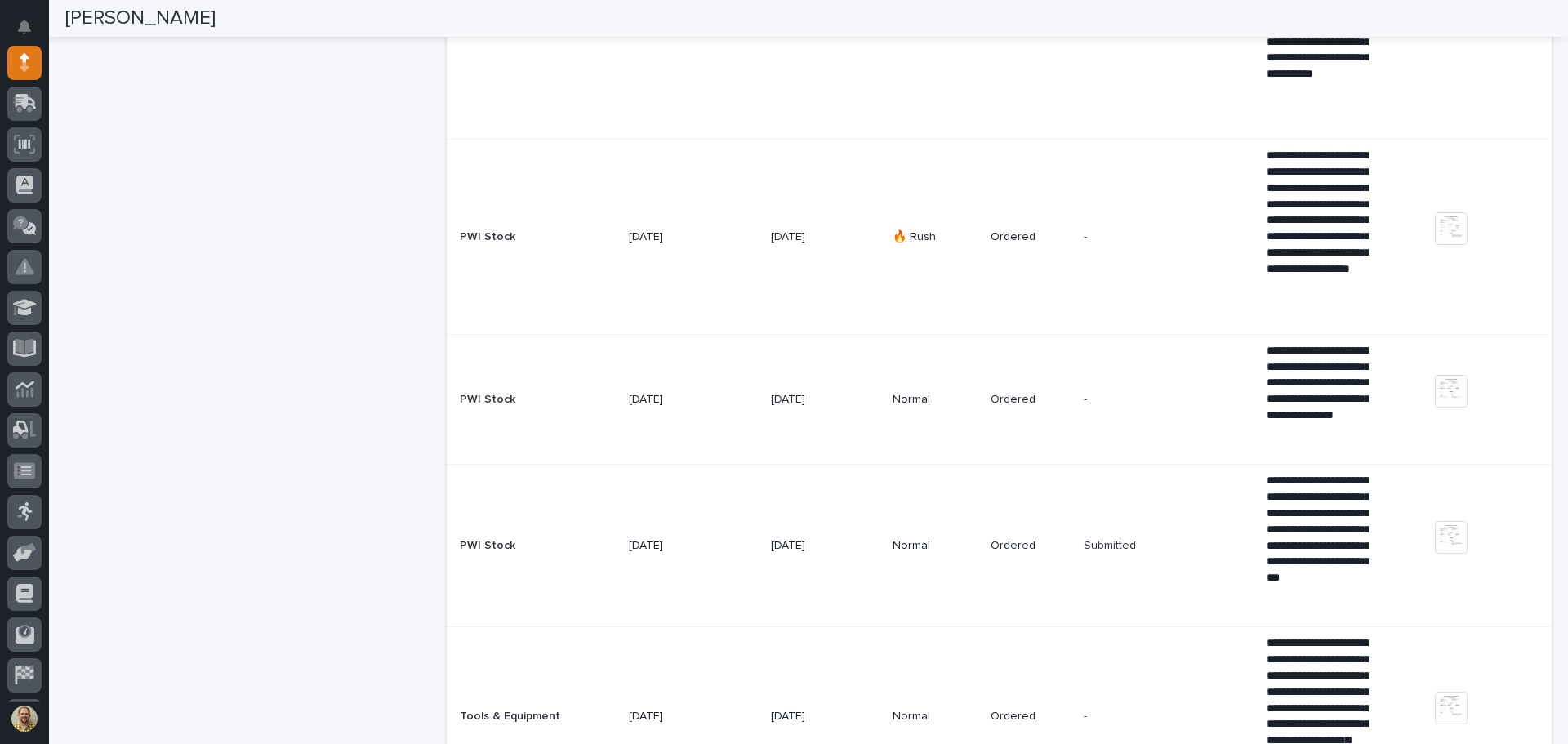
click at [1186, 480] on td "Submitted Submitted" at bounding box center [1168, 546] width 183 height 163
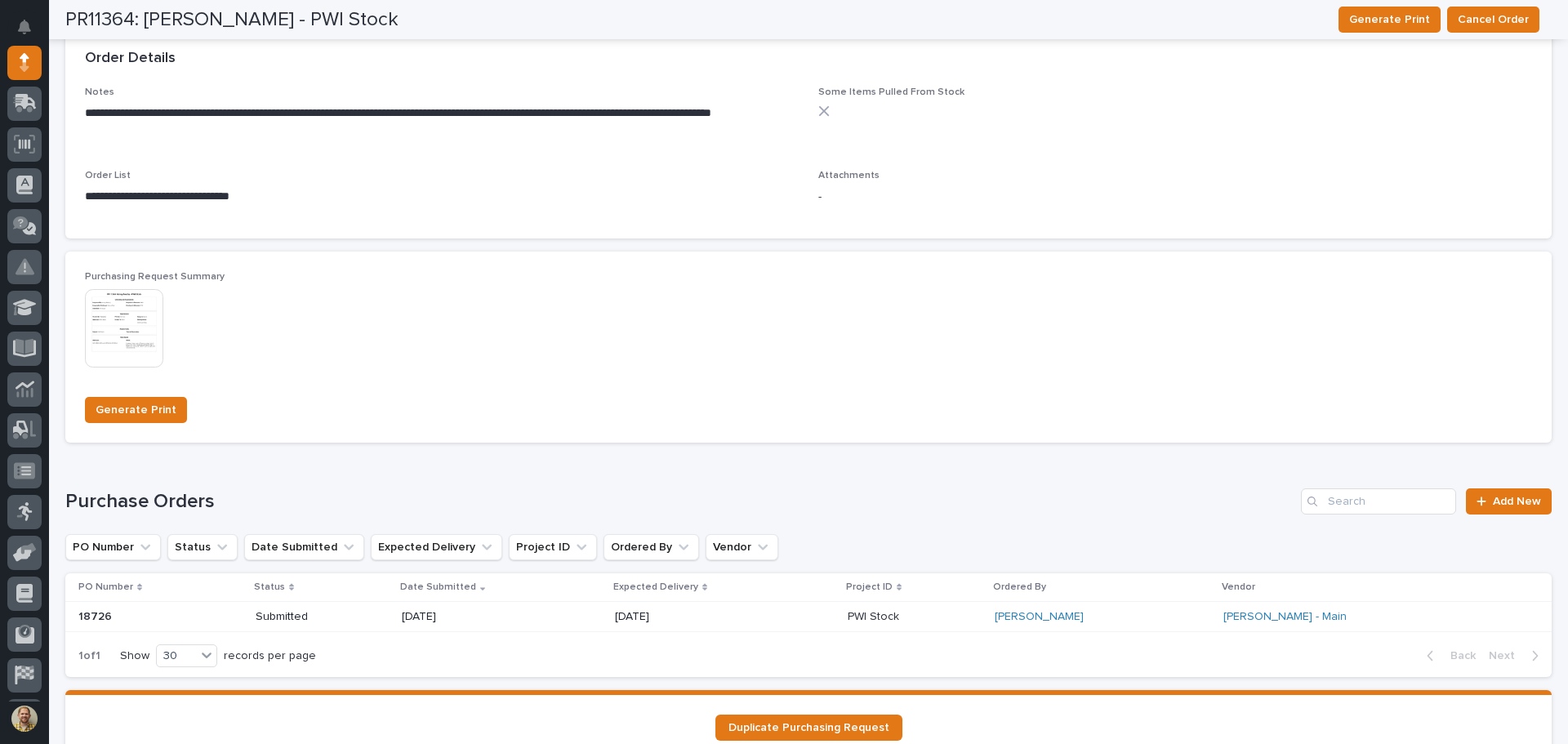
scroll to position [1055, 0]
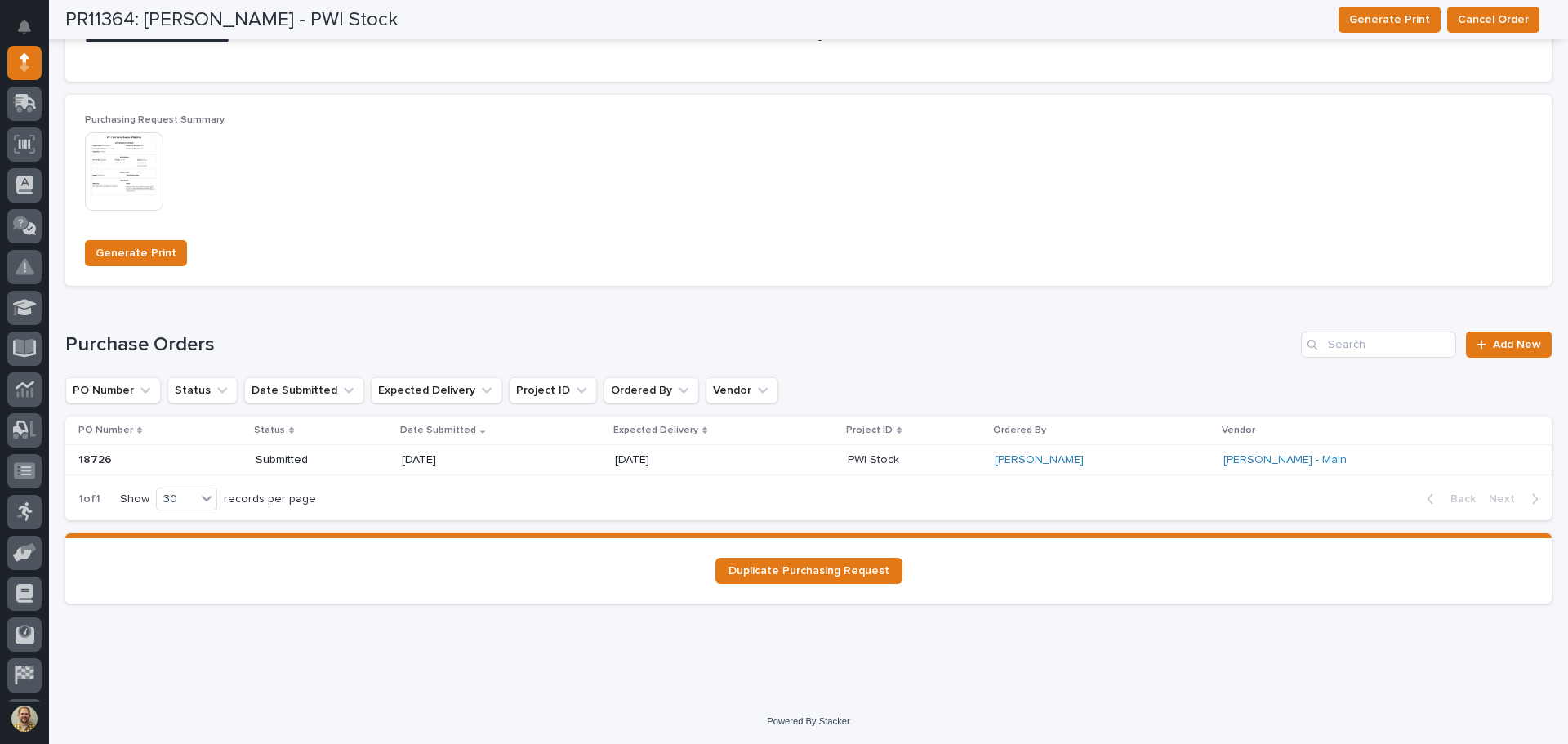
click at [528, 297] on div "Loading... Saving… Purchasing Request Summary This file cannot be opened Downlo…" at bounding box center [808, 196] width 1486 height 204
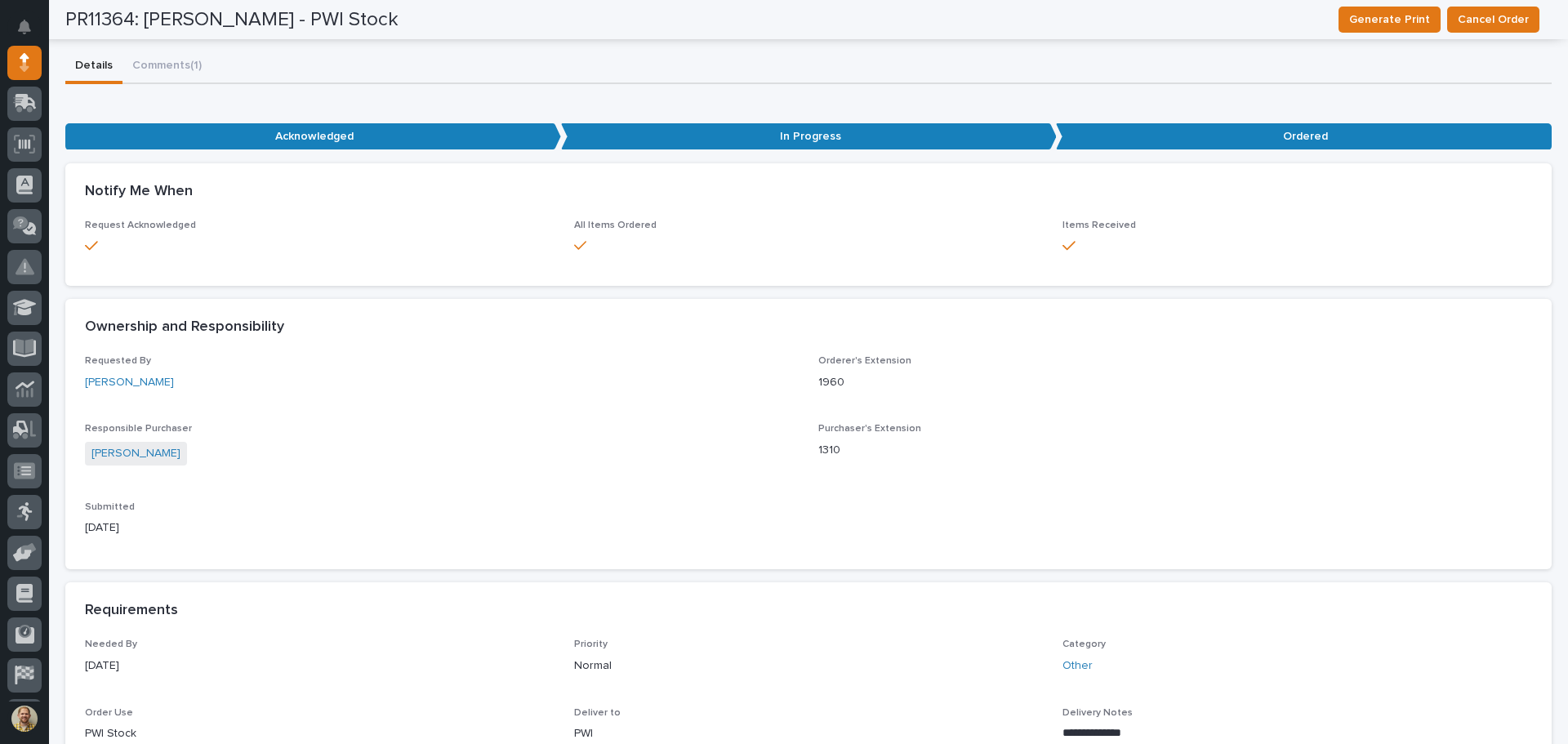
scroll to position [0, 0]
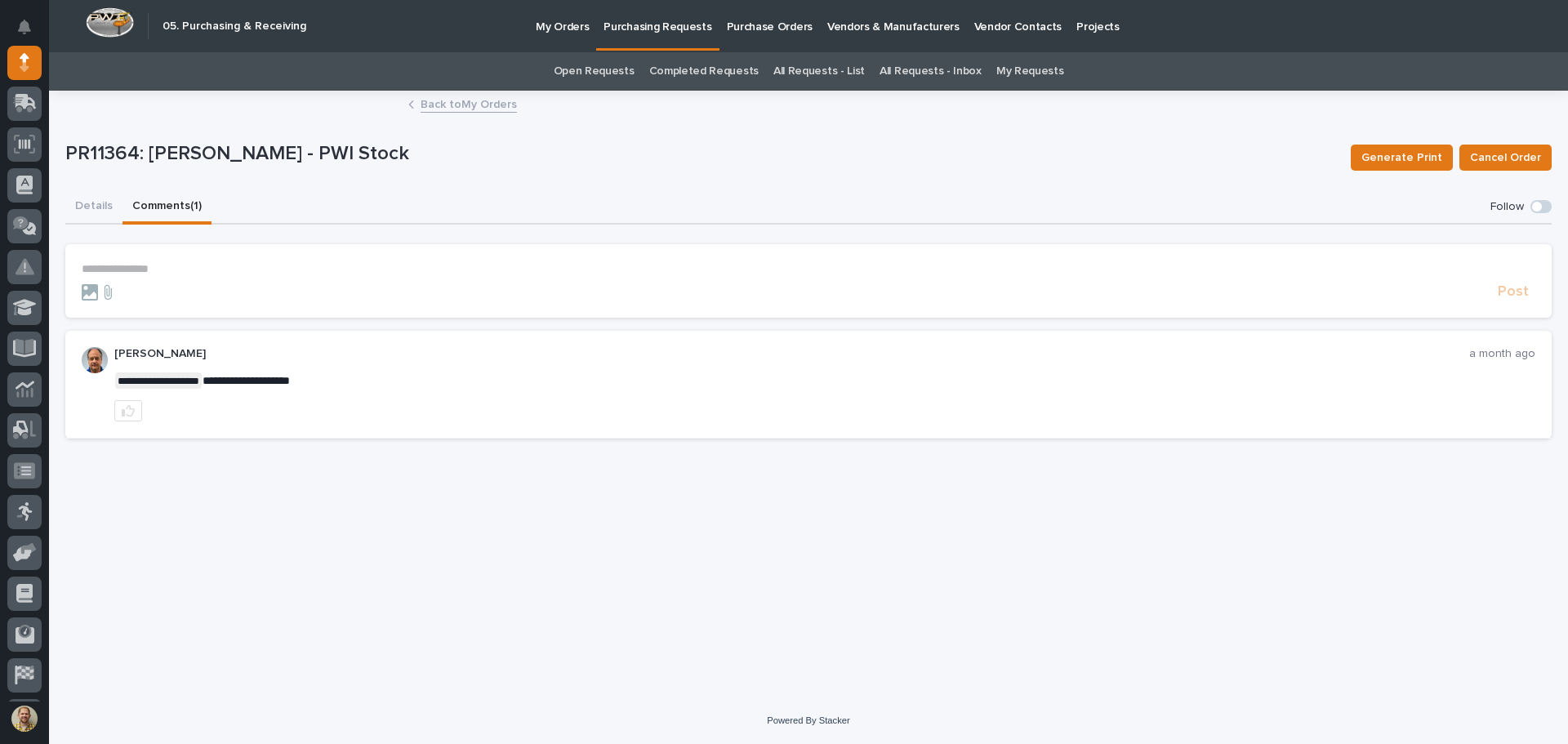
click at [160, 206] on button "Comments (1)" at bounding box center [167, 207] width 89 height 34
click at [94, 205] on button "Details" at bounding box center [94, 207] width 57 height 34
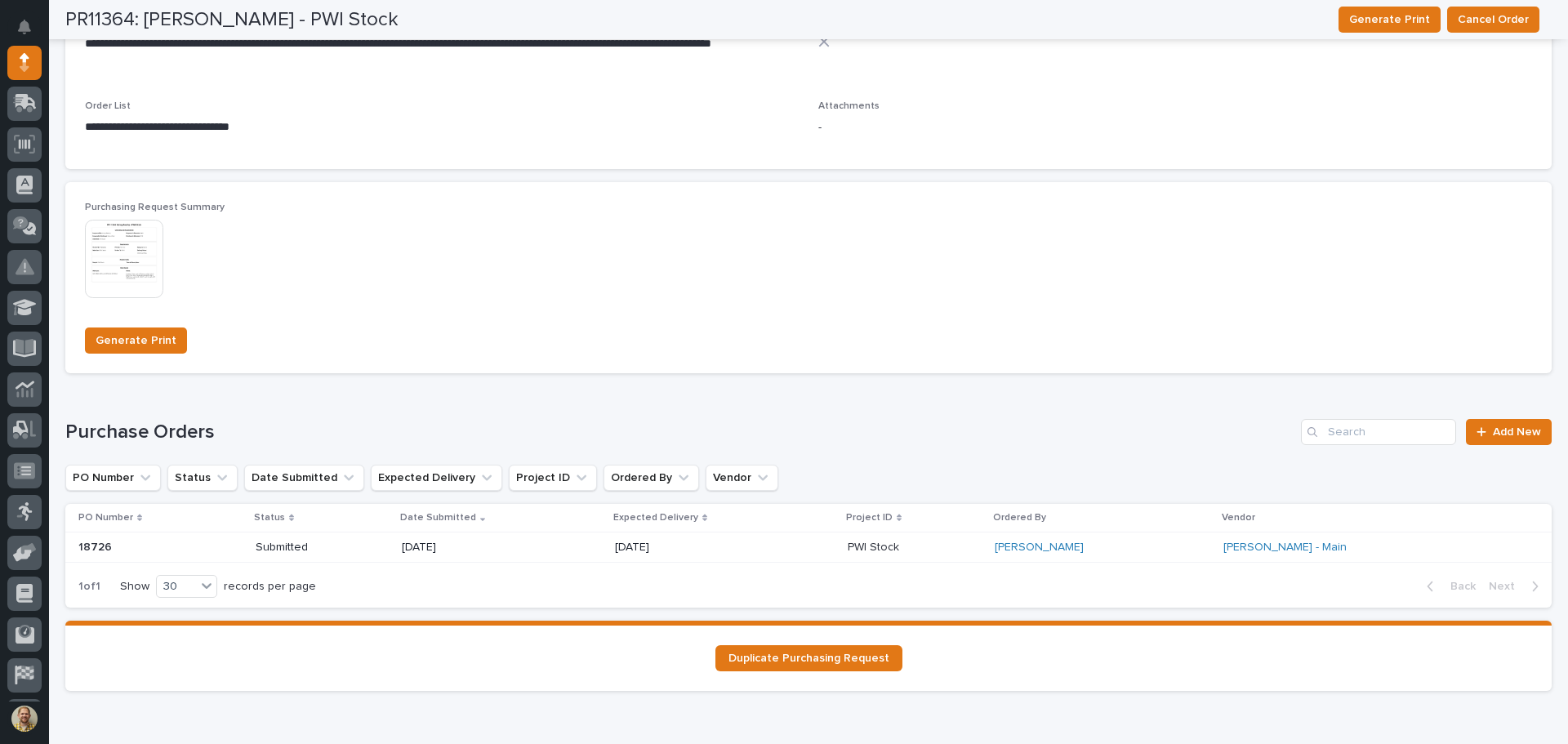
scroll to position [1055, 0]
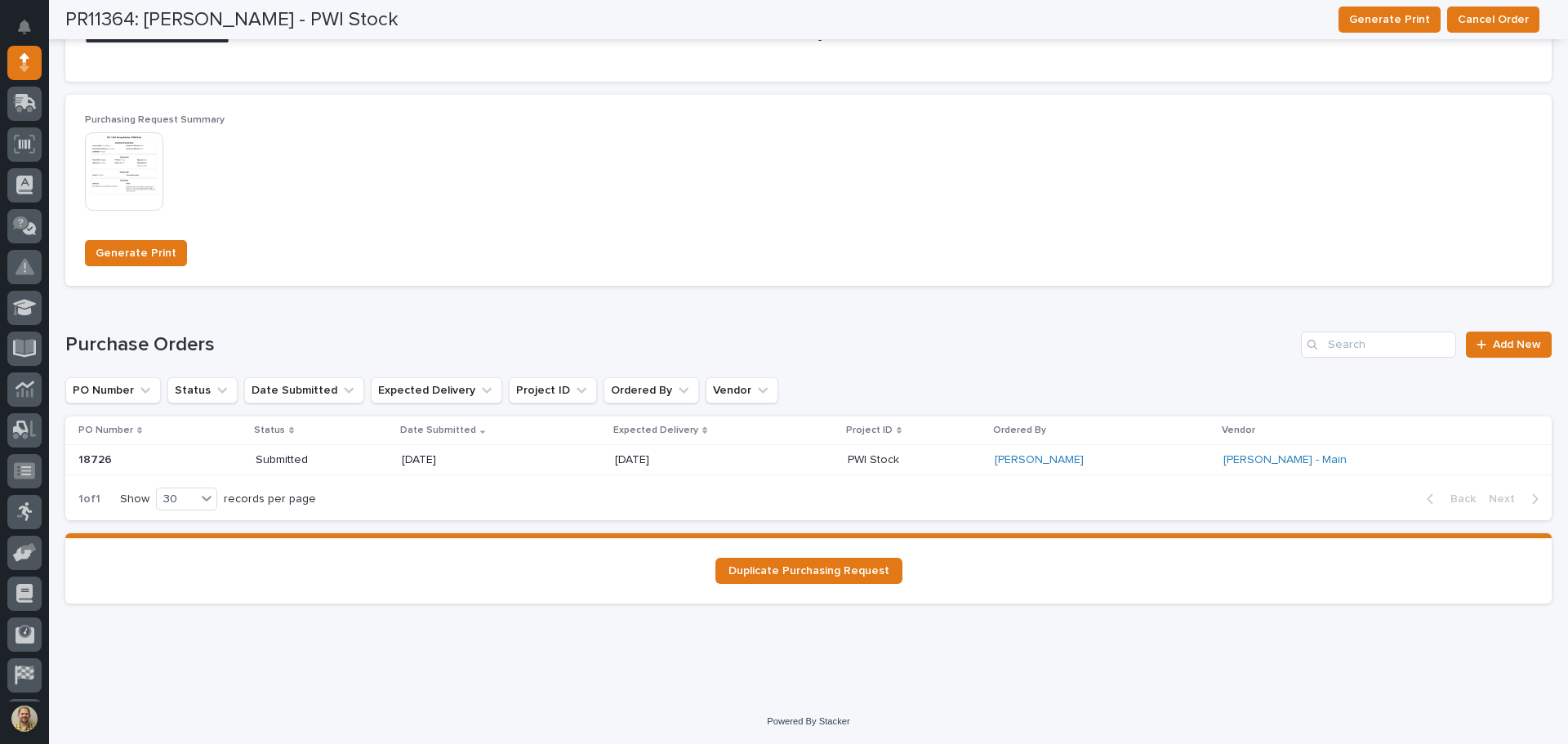
click at [127, 465] on p at bounding box center [136, 460] width 116 height 14
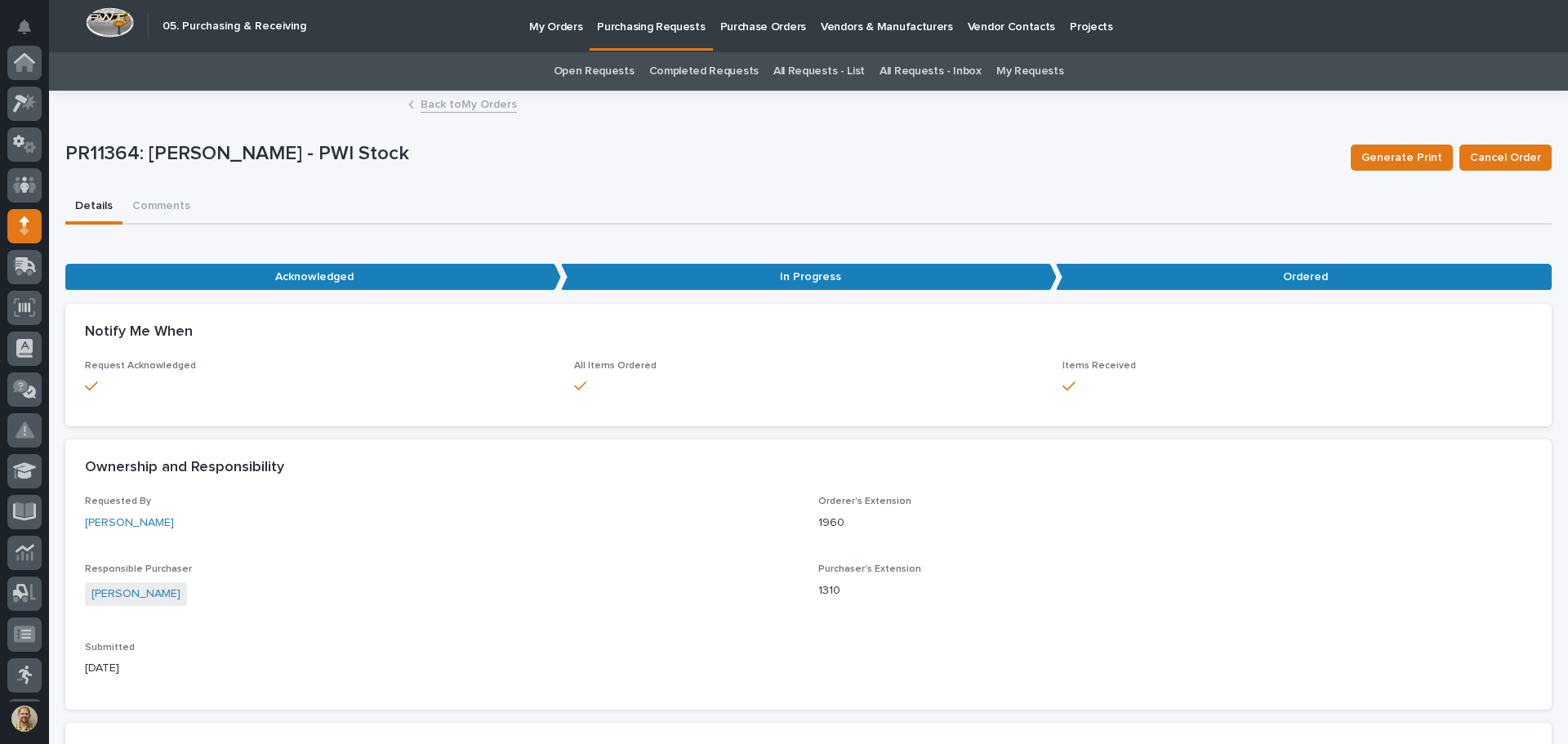
scroll to position [163, 0]
click at [156, 206] on button "Comments (1)" at bounding box center [167, 207] width 89 height 34
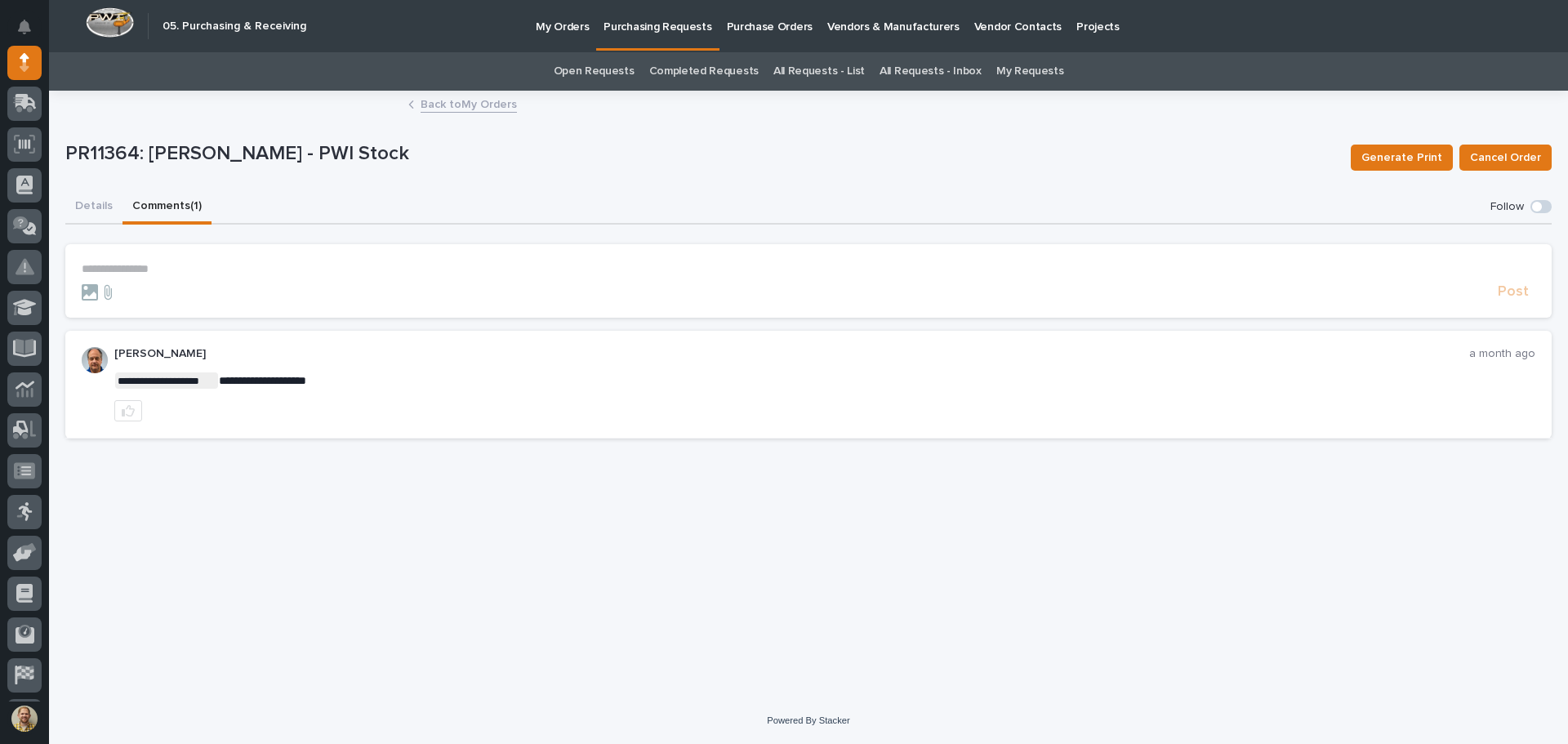
click at [88, 211] on button "Details" at bounding box center [94, 207] width 57 height 34
